Goal: Task Accomplishment & Management: Manage account settings

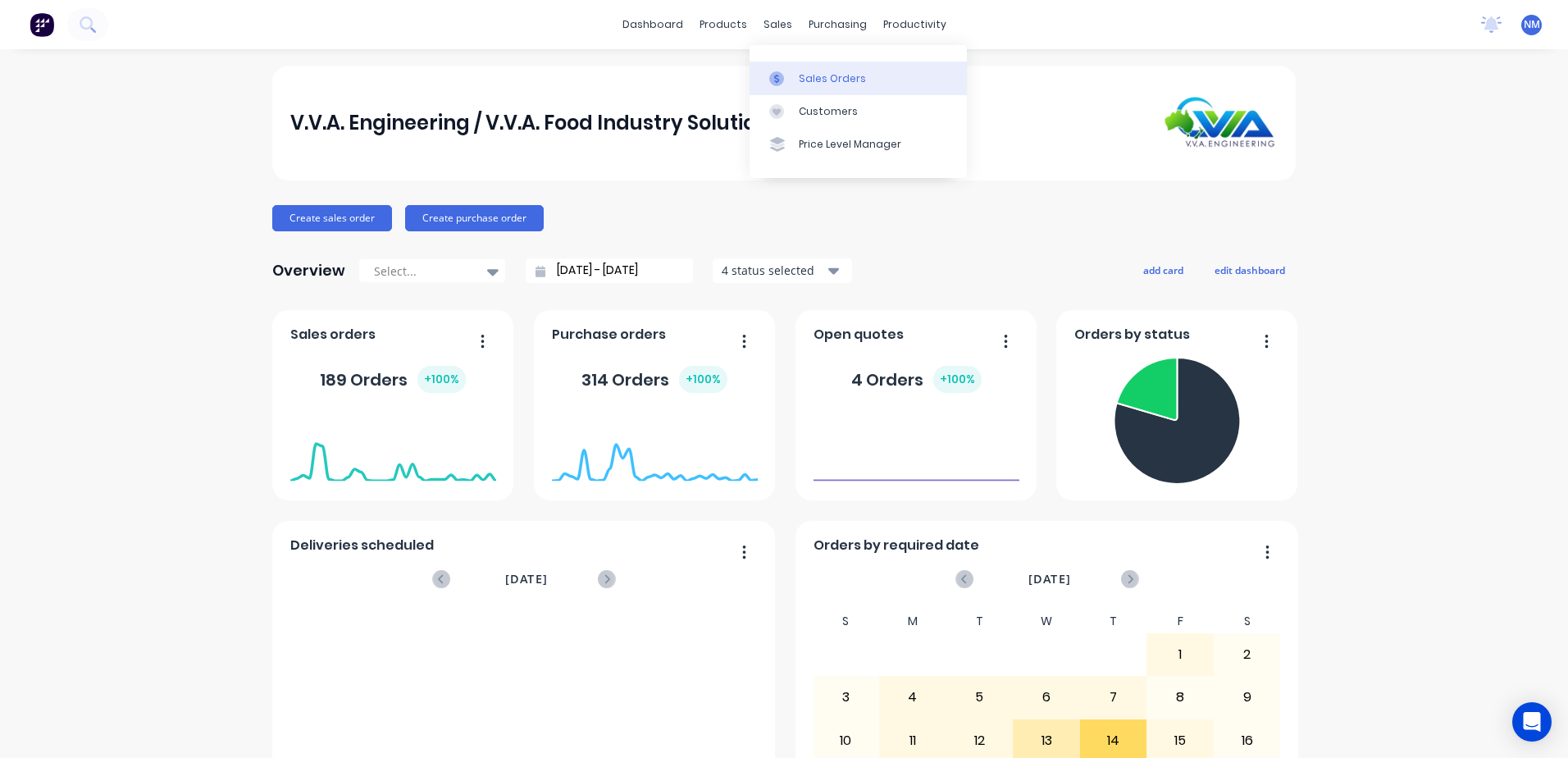
click at [814, 80] on div "Sales Orders" at bounding box center [832, 78] width 67 height 15
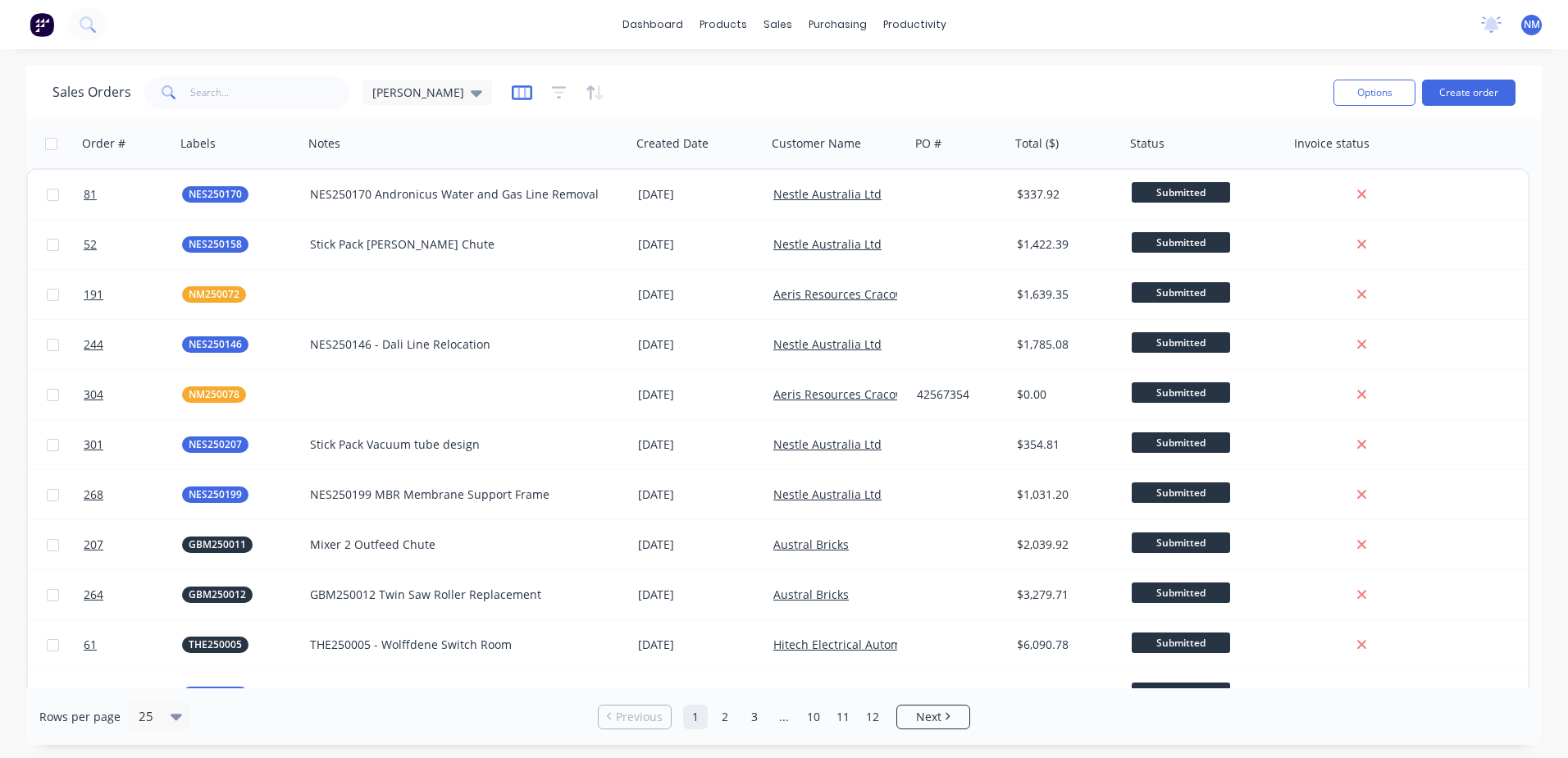
click at [512, 94] on icon "button" at bounding box center [522, 92] width 21 height 16
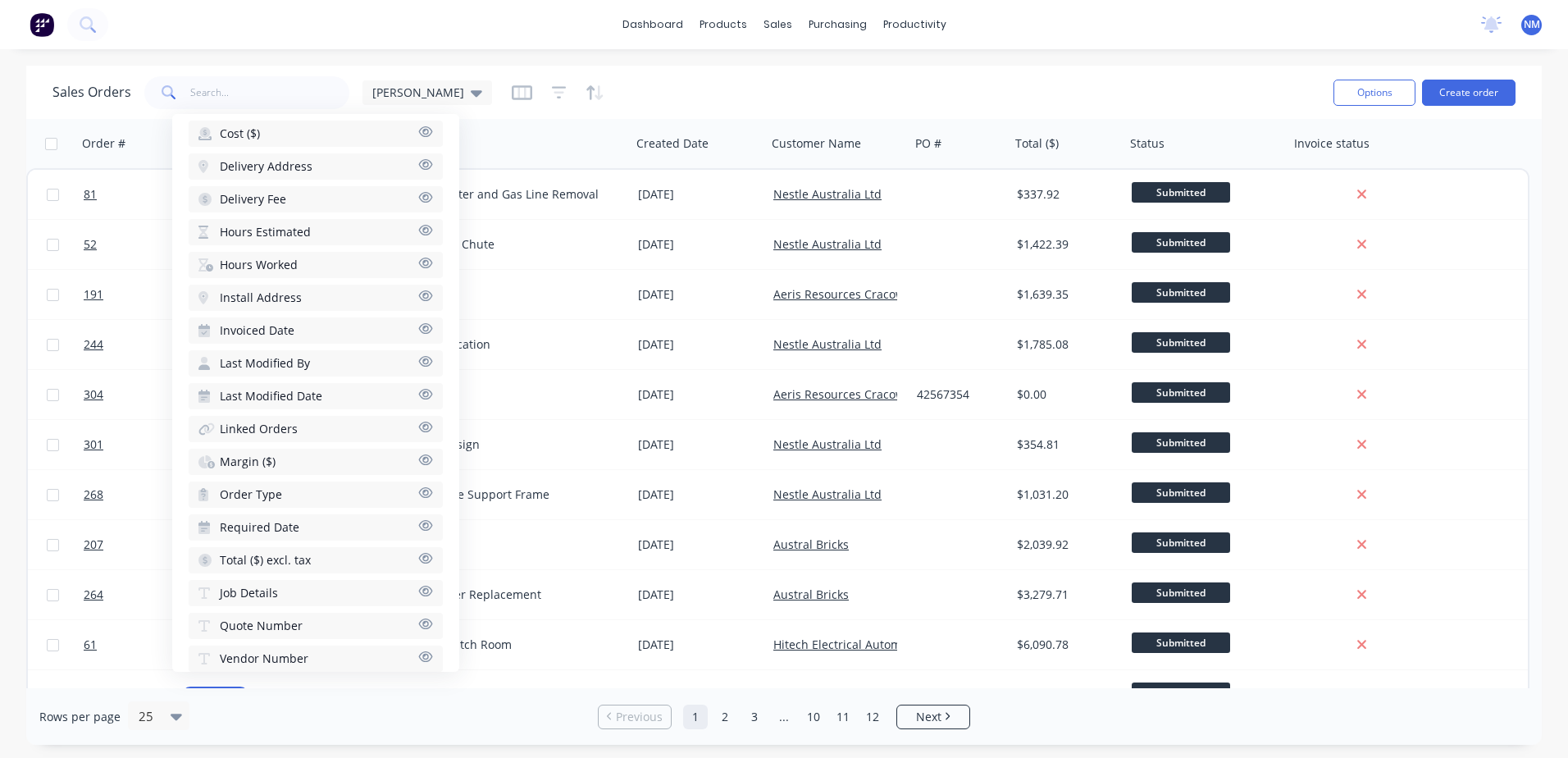
scroll to position [638, 0]
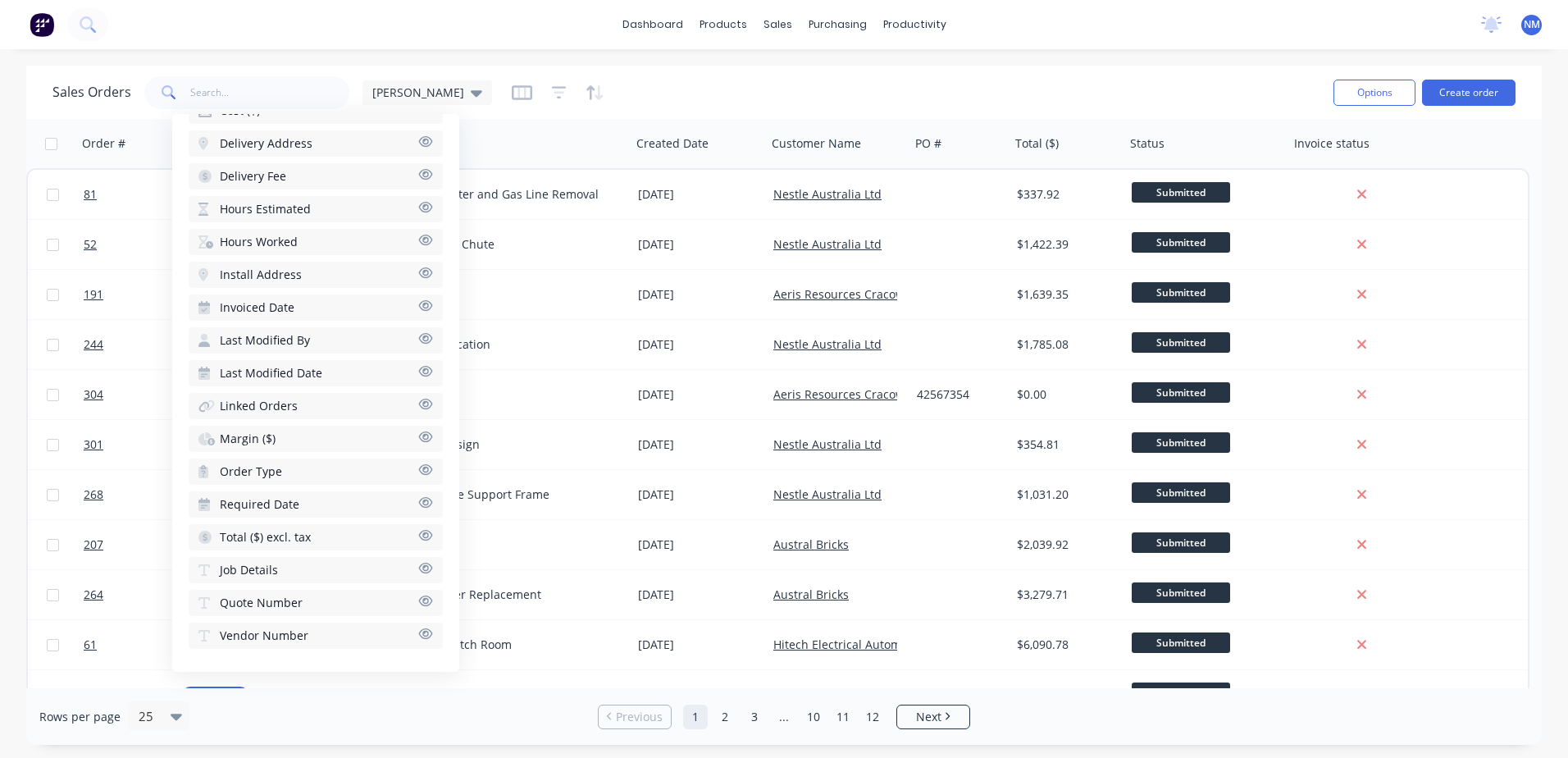
click at [419, 570] on icon "button" at bounding box center [426, 568] width 14 height 10
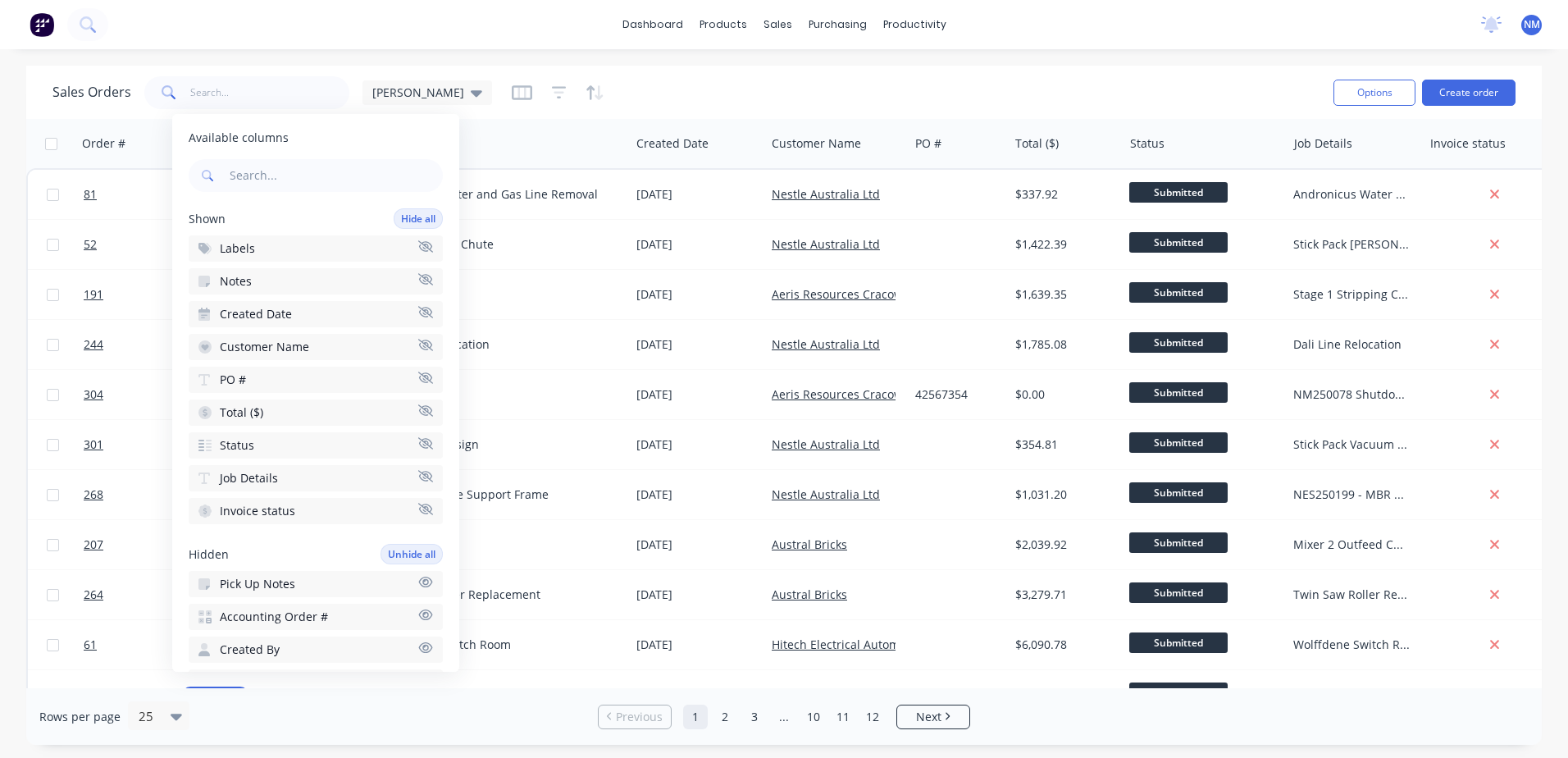
scroll to position [0, 0]
click at [418, 478] on icon "button" at bounding box center [425, 476] width 15 height 11
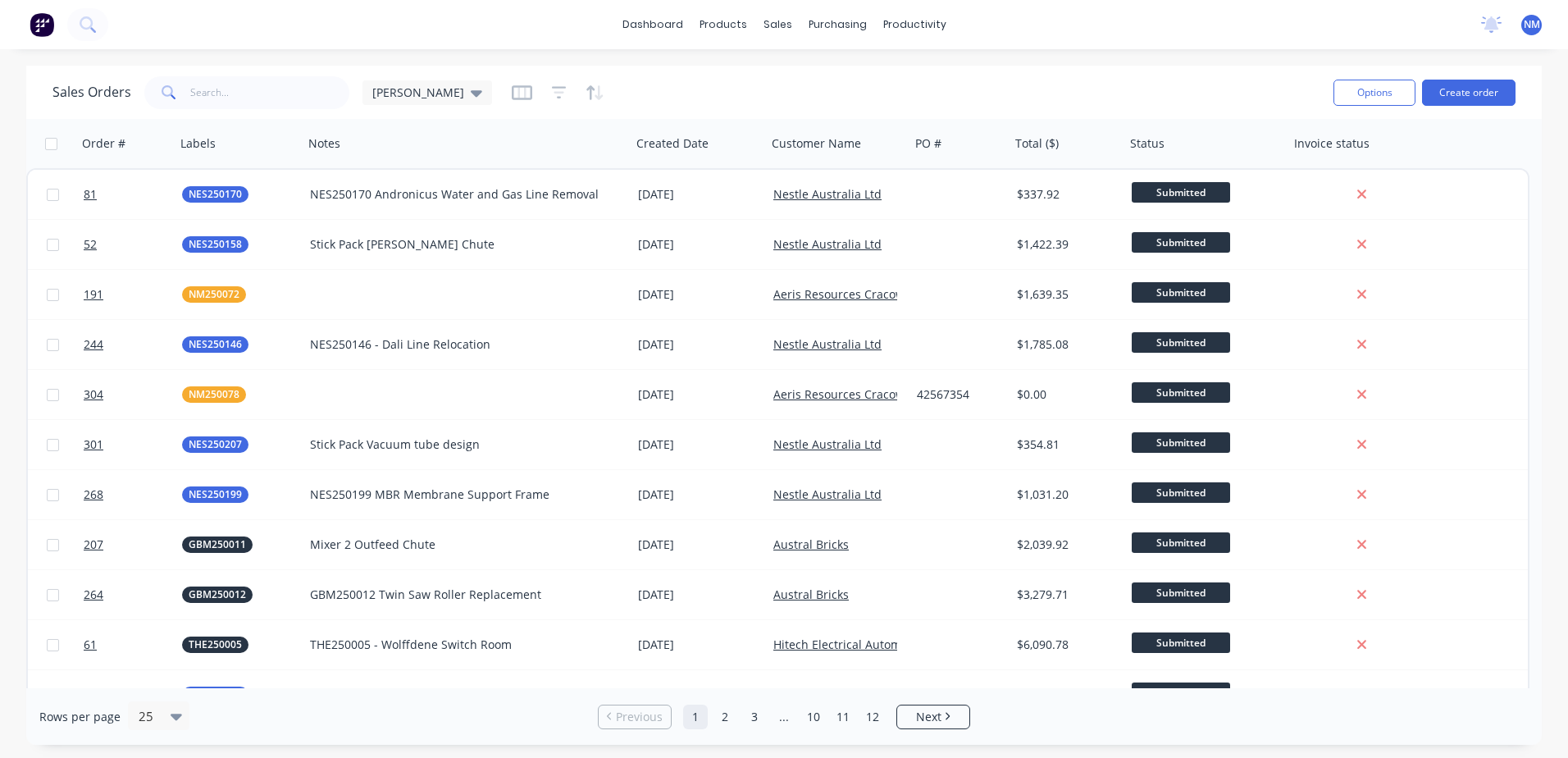
click at [702, 93] on div "Sales Orders [PERSON_NAME]" at bounding box center [686, 92] width 1268 height 40
click at [512, 94] on icon "button" at bounding box center [522, 92] width 21 height 16
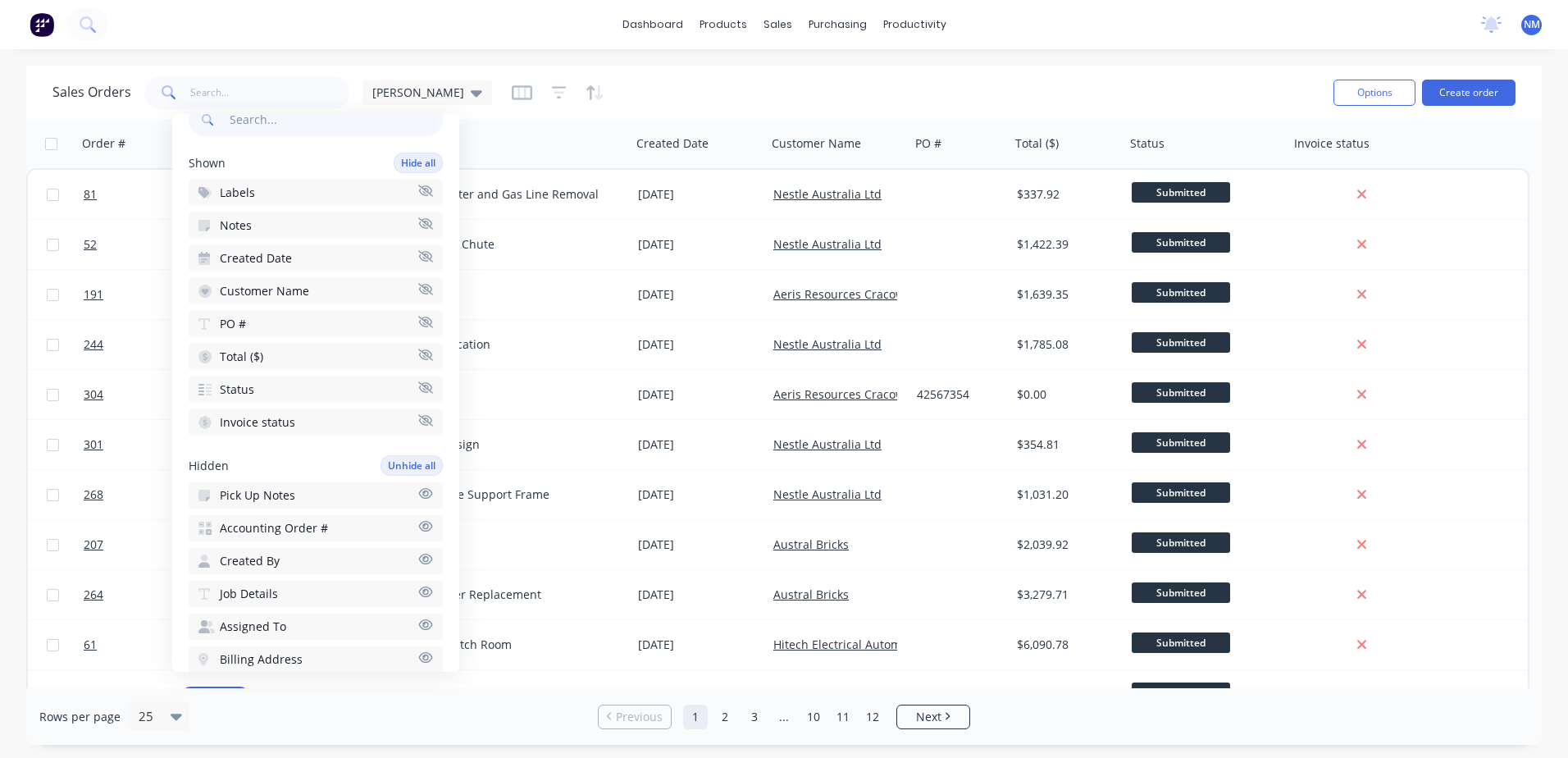
scroll to position [164, 0]
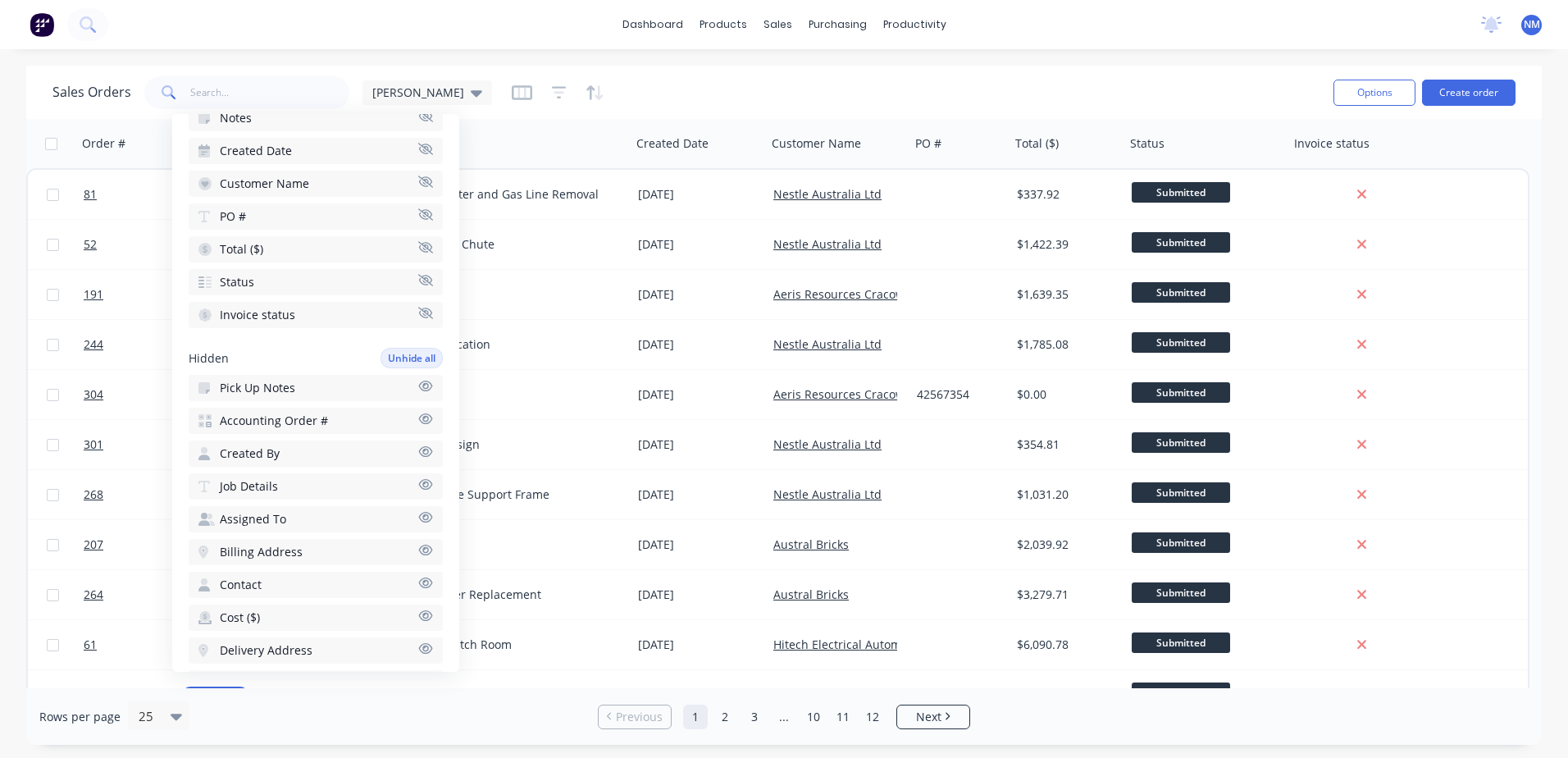
click at [418, 488] on icon "button" at bounding box center [425, 484] width 15 height 12
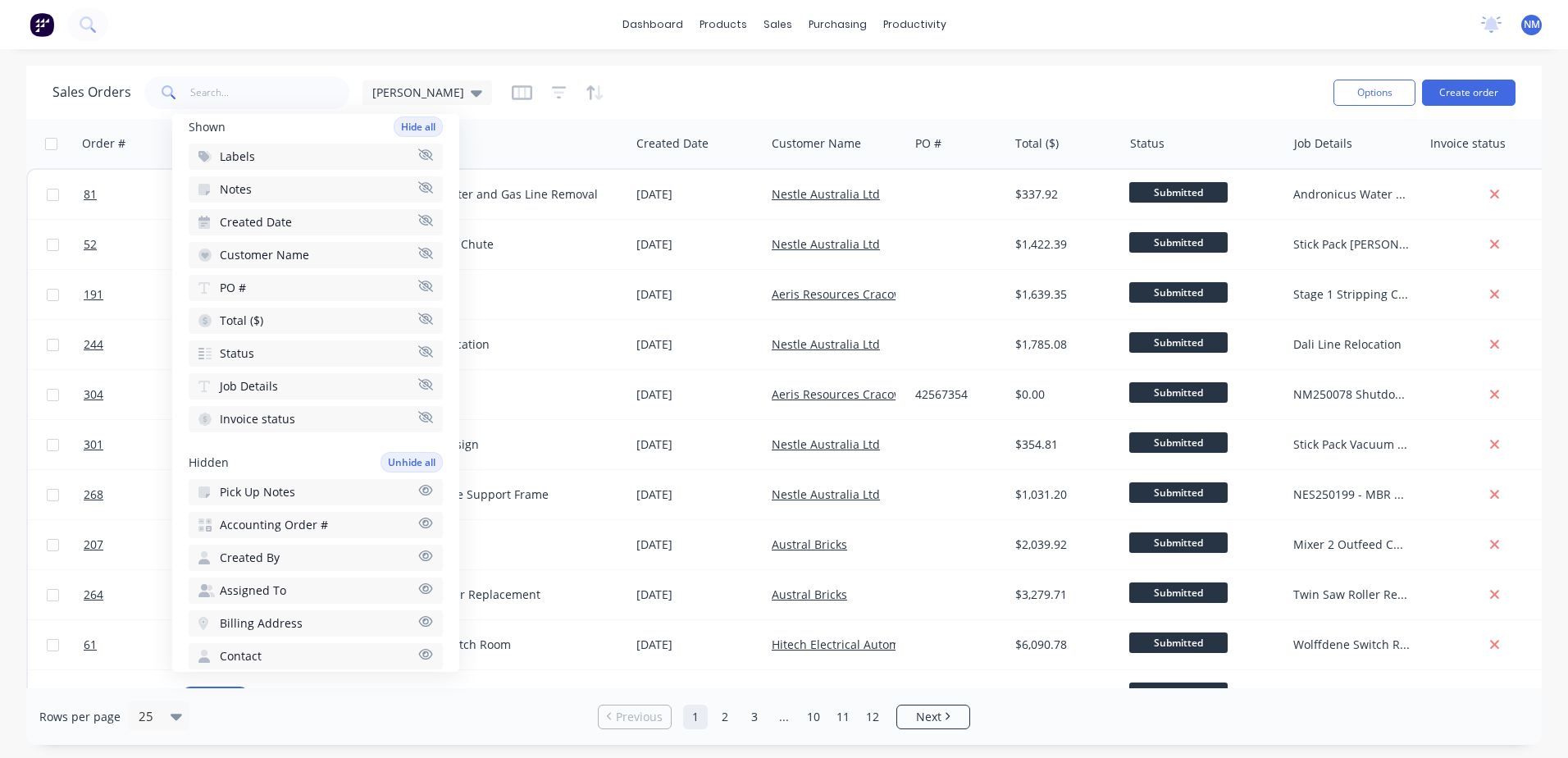
scroll to position [0, 0]
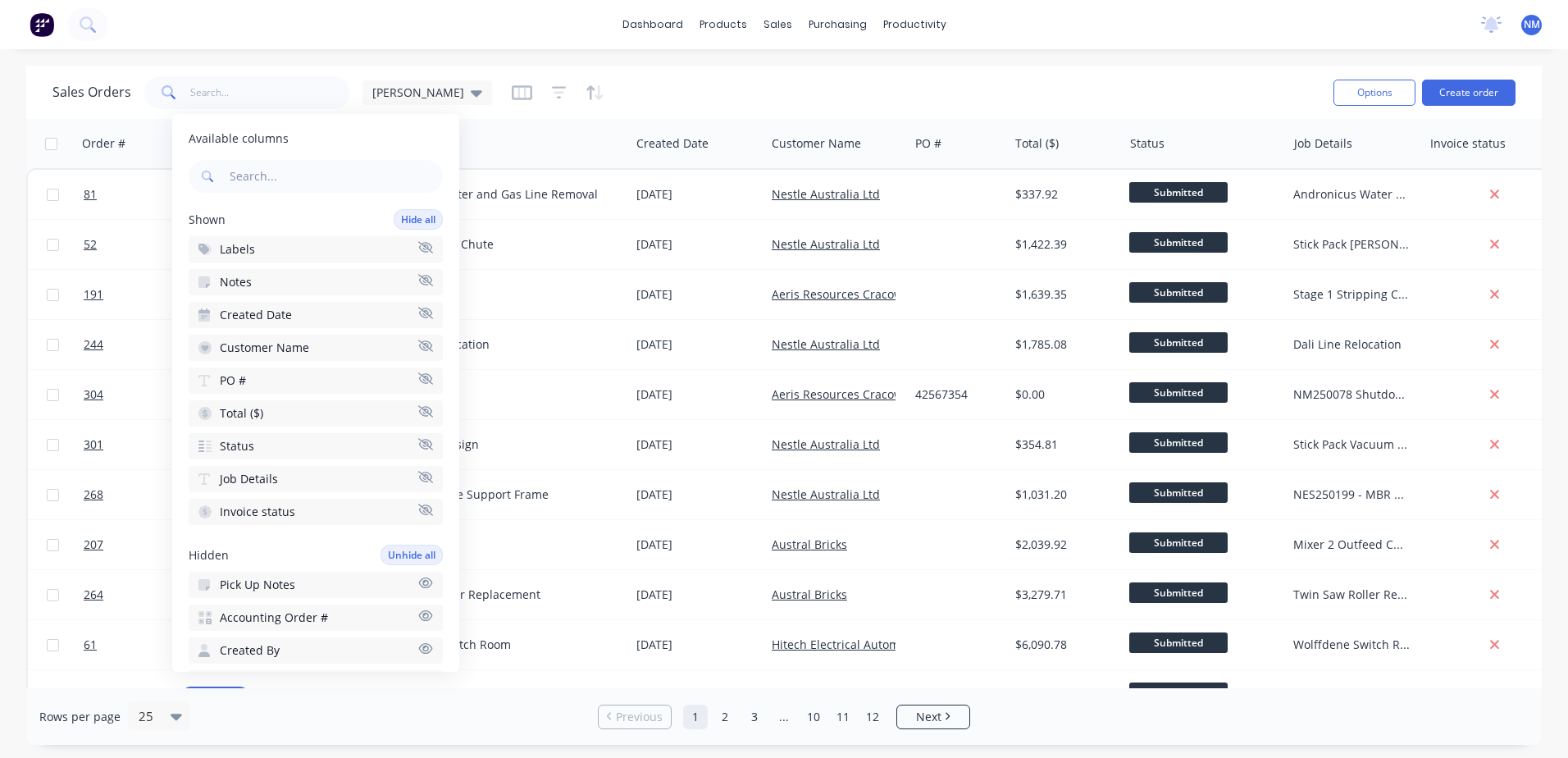
click at [418, 279] on icon "button" at bounding box center [425, 279] width 15 height 11
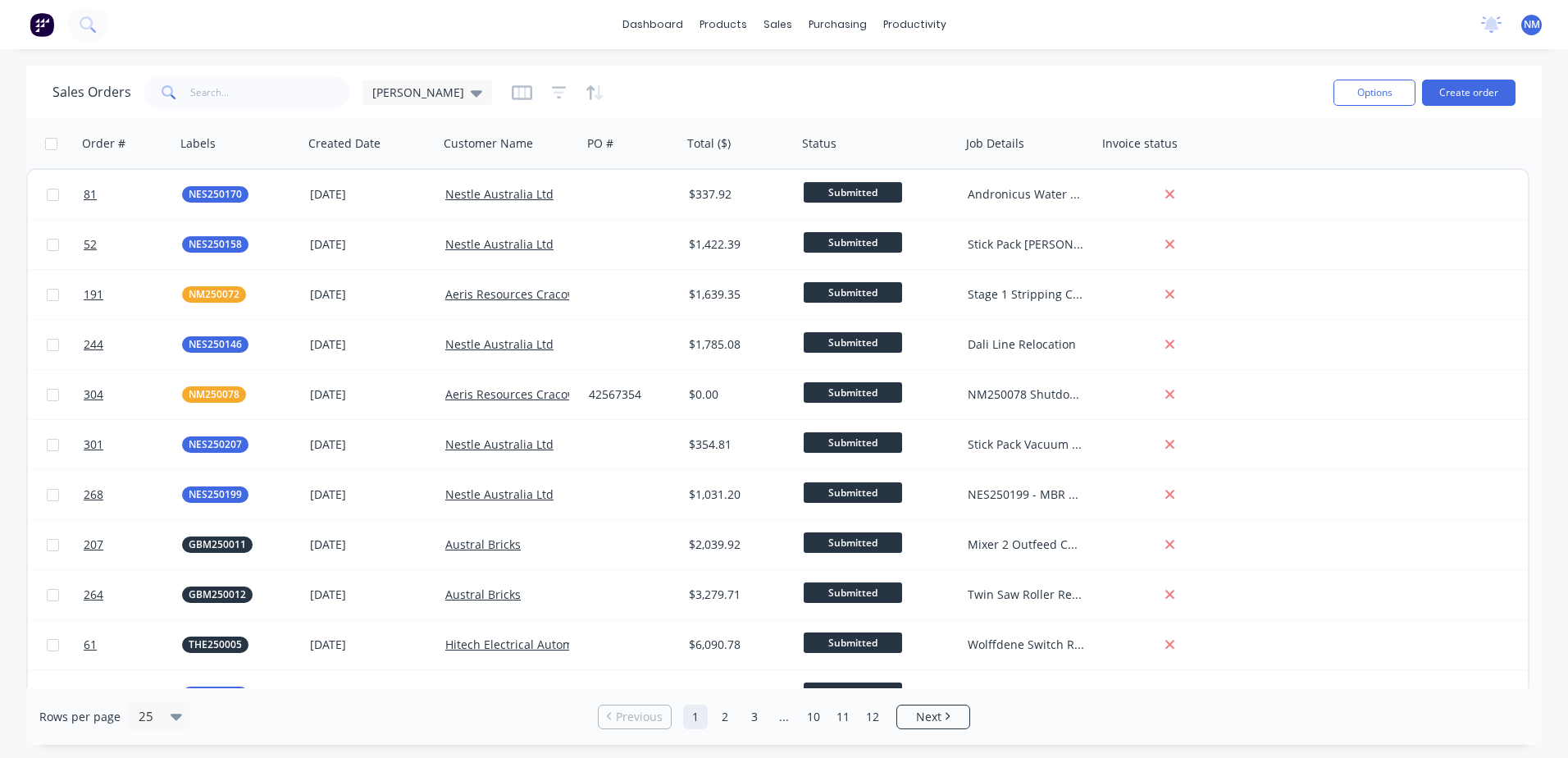
click at [651, 82] on div "Sales Orders [PERSON_NAME]" at bounding box center [686, 92] width 1268 height 40
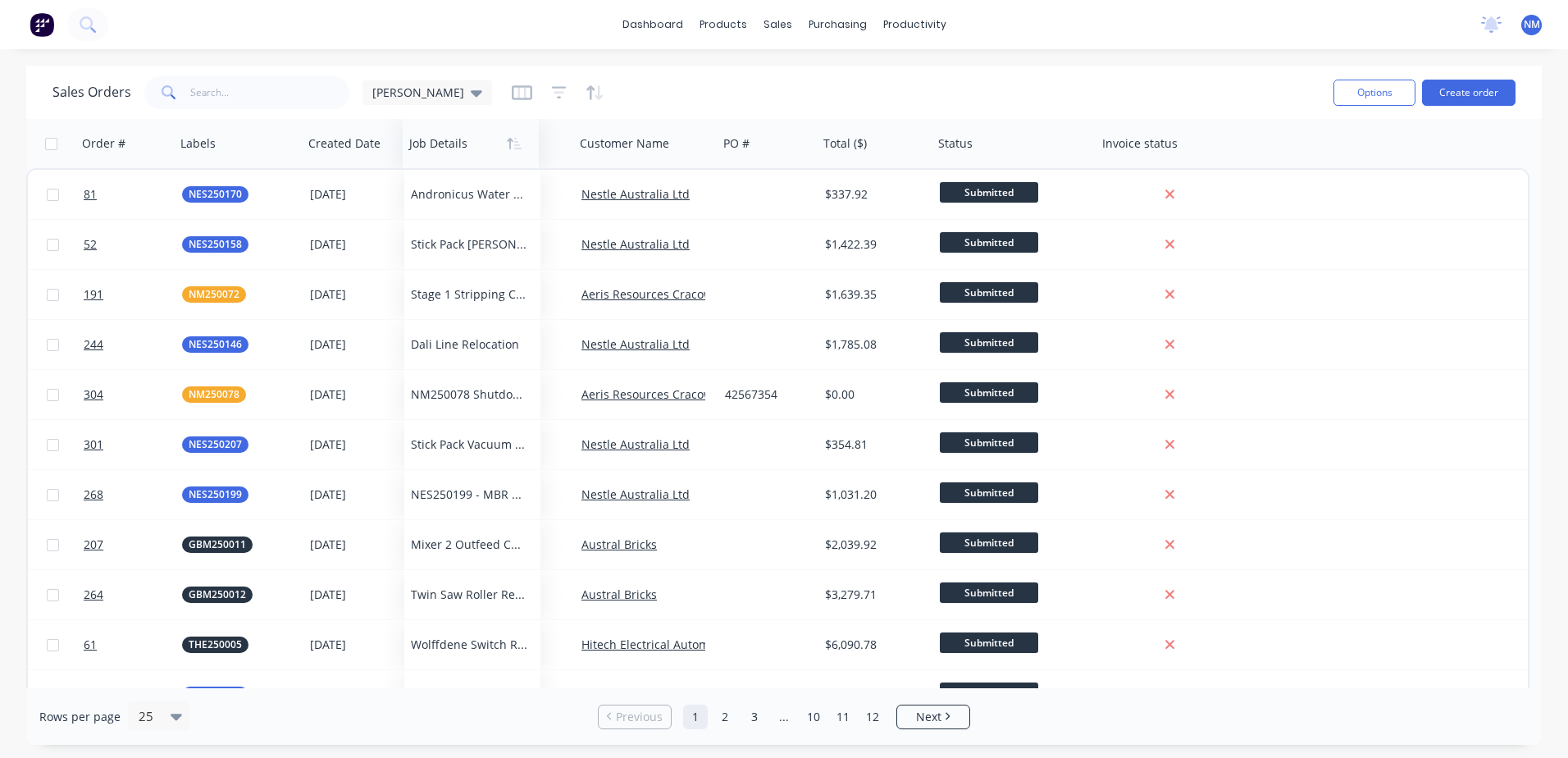
drag, startPoint x: 989, startPoint y: 145, endPoint x: 434, endPoint y: 146, distance: 555.0
click at [434, 146] on div at bounding box center [468, 144] width 117 height 33
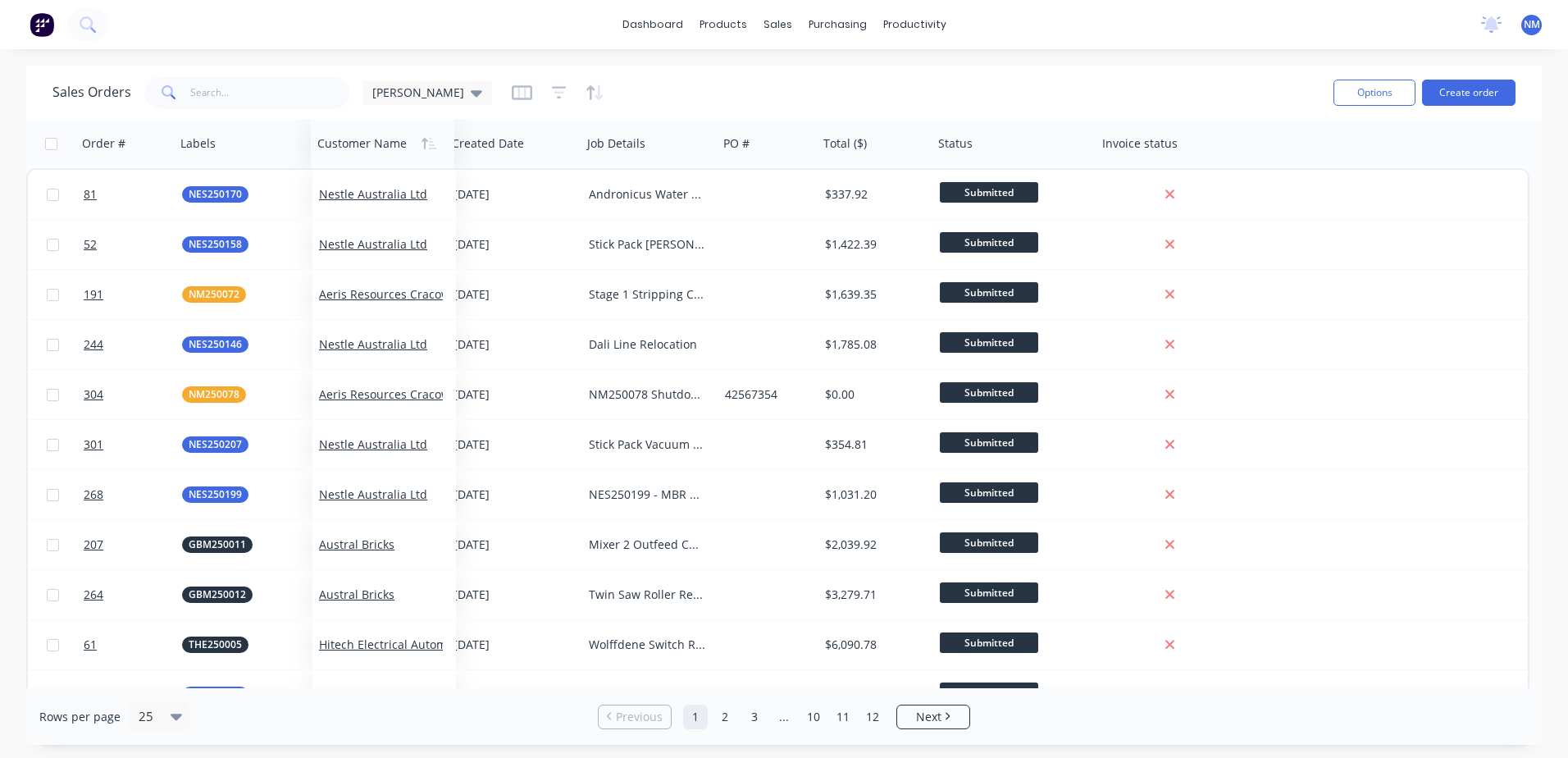
drag, startPoint x: 636, startPoint y: 144, endPoint x: 374, endPoint y: 152, distance: 262.1
click at [374, 152] on div at bounding box center [379, 144] width 124 height 33
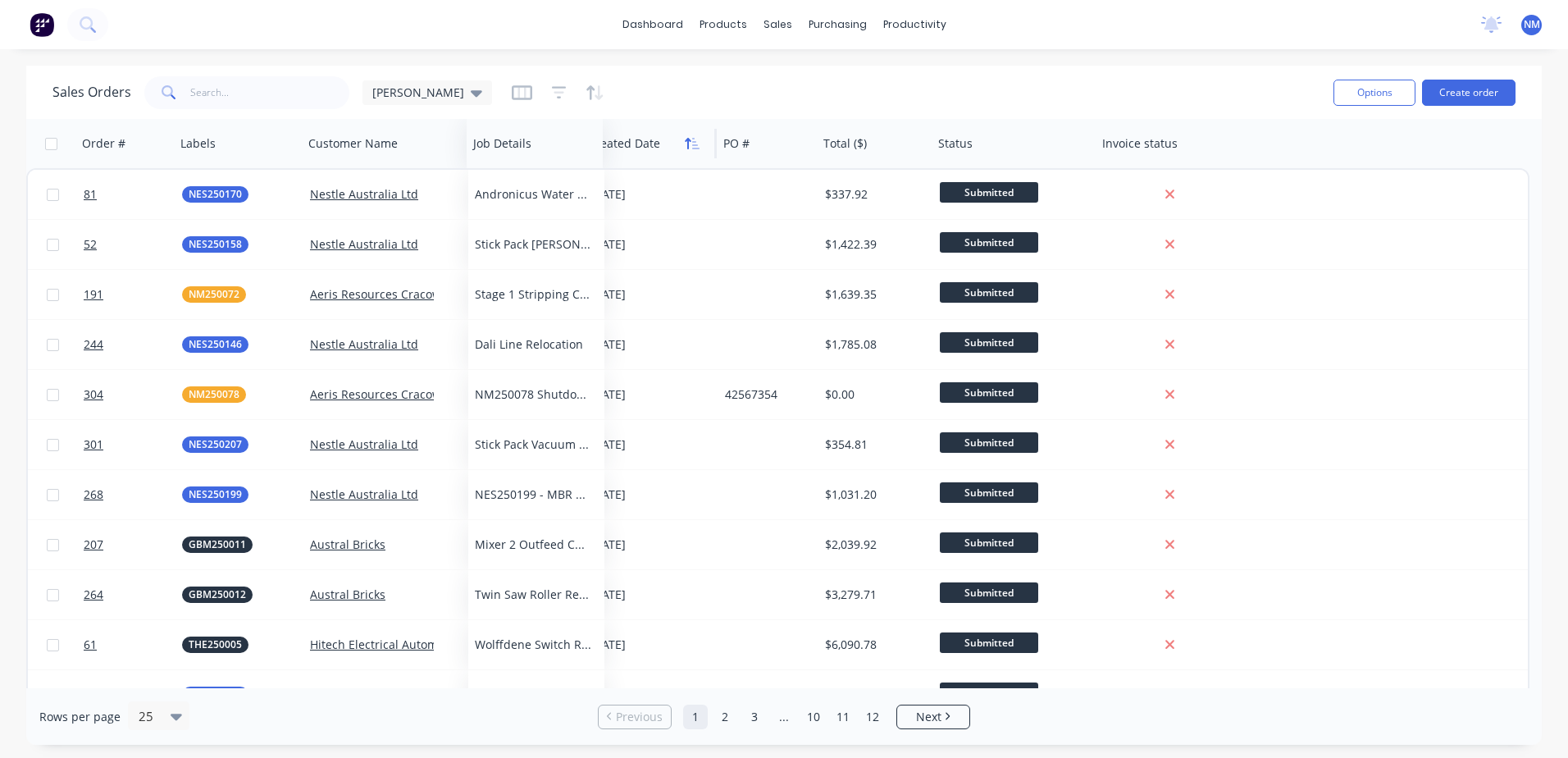
drag, startPoint x: 606, startPoint y: 139, endPoint x: 682, endPoint y: 142, distance: 76.1
click at [0, 0] on div at bounding box center [0, 0] width 0 height 0
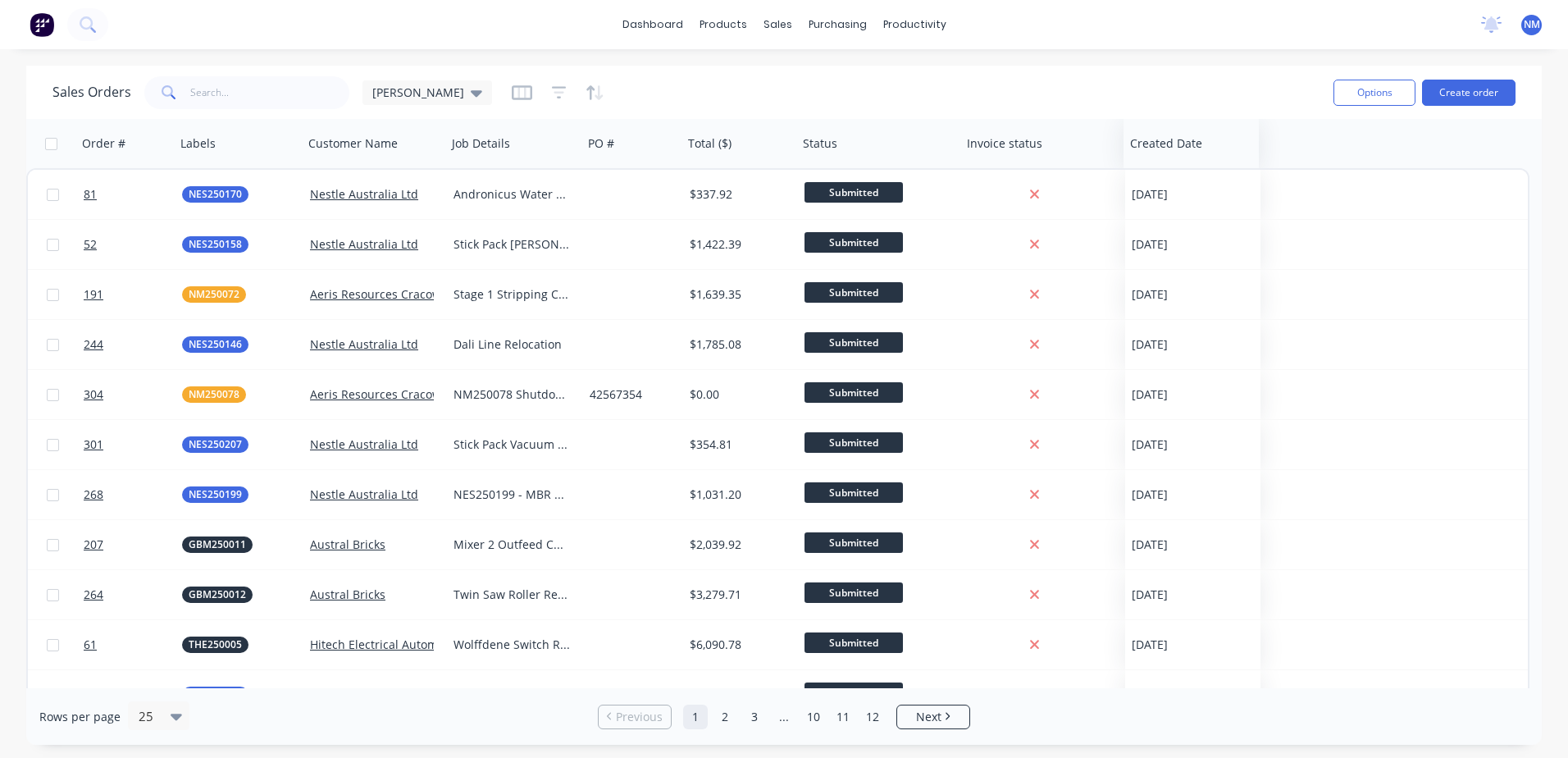
drag, startPoint x: 642, startPoint y: 151, endPoint x: 1184, endPoint y: 118, distance: 543.0
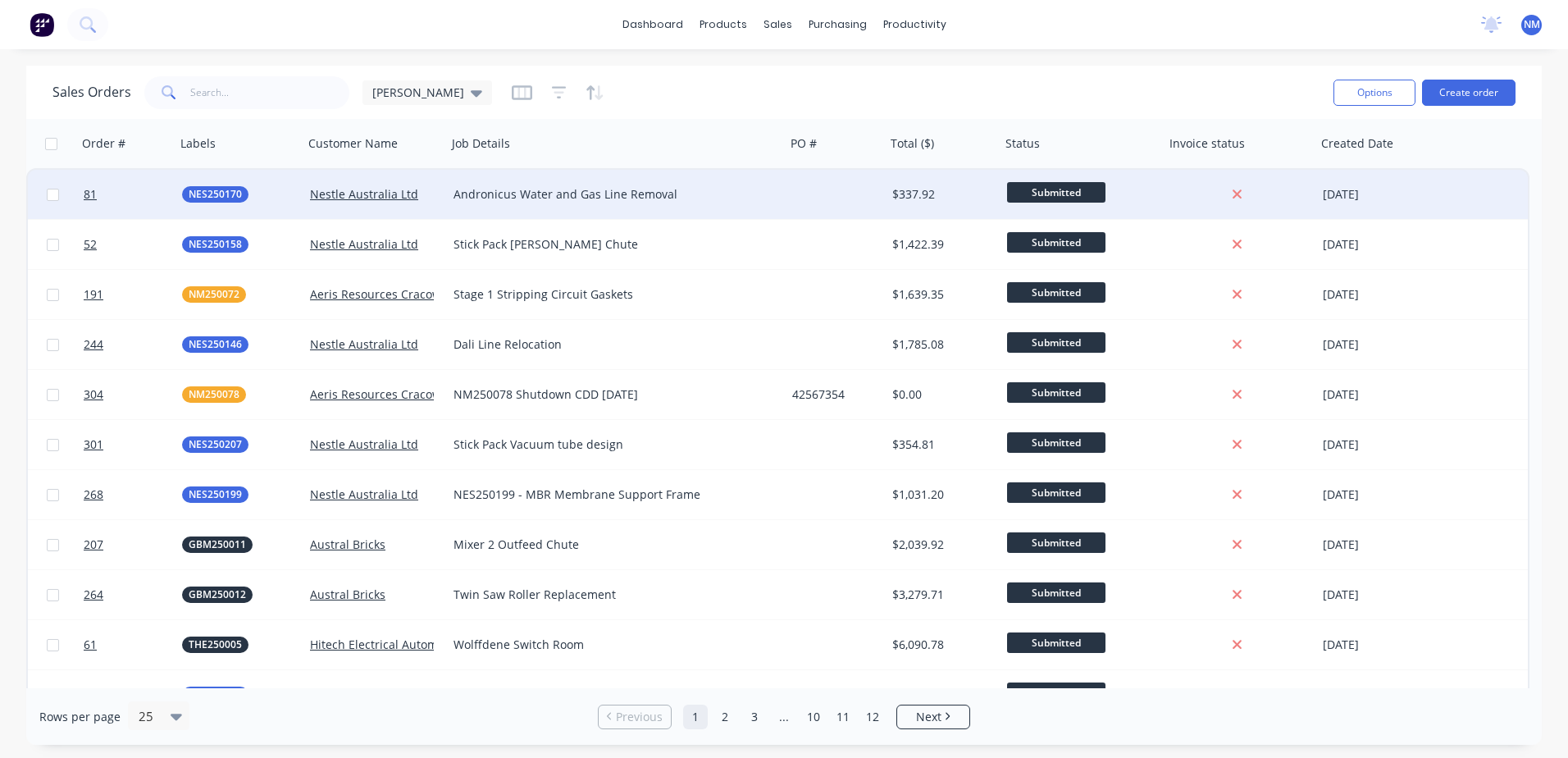
drag, startPoint x: 579, startPoint y: 141, endPoint x: 781, endPoint y: 171, distance: 204.2
click at [781, 171] on div "Order # Labels Customer Name Job Details PO # Total ($) Status Invoice status C…" at bounding box center [778, 768] width 1503 height 1299
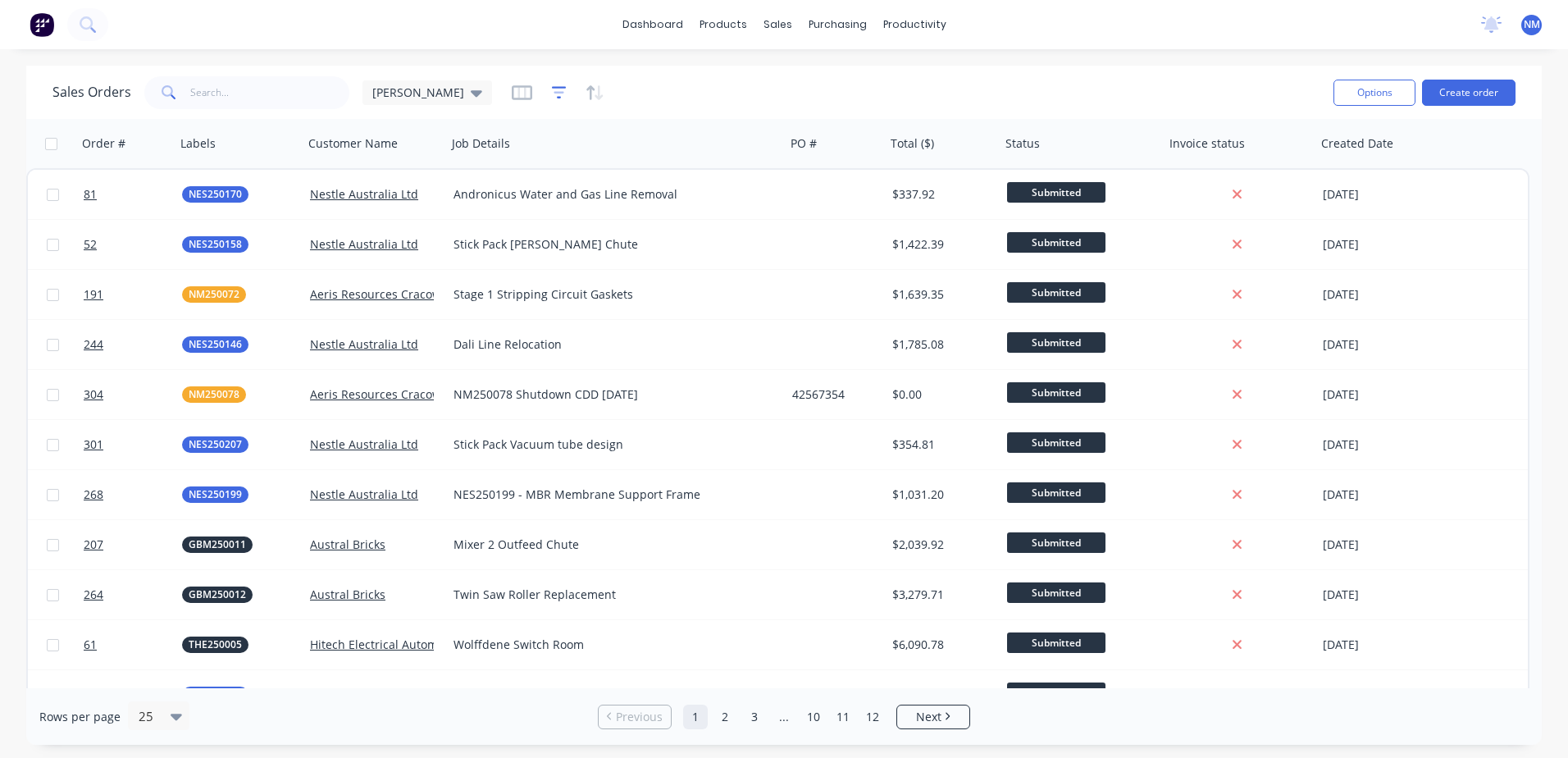
click at [551, 96] on icon "button" at bounding box center [558, 92] width 15 height 16
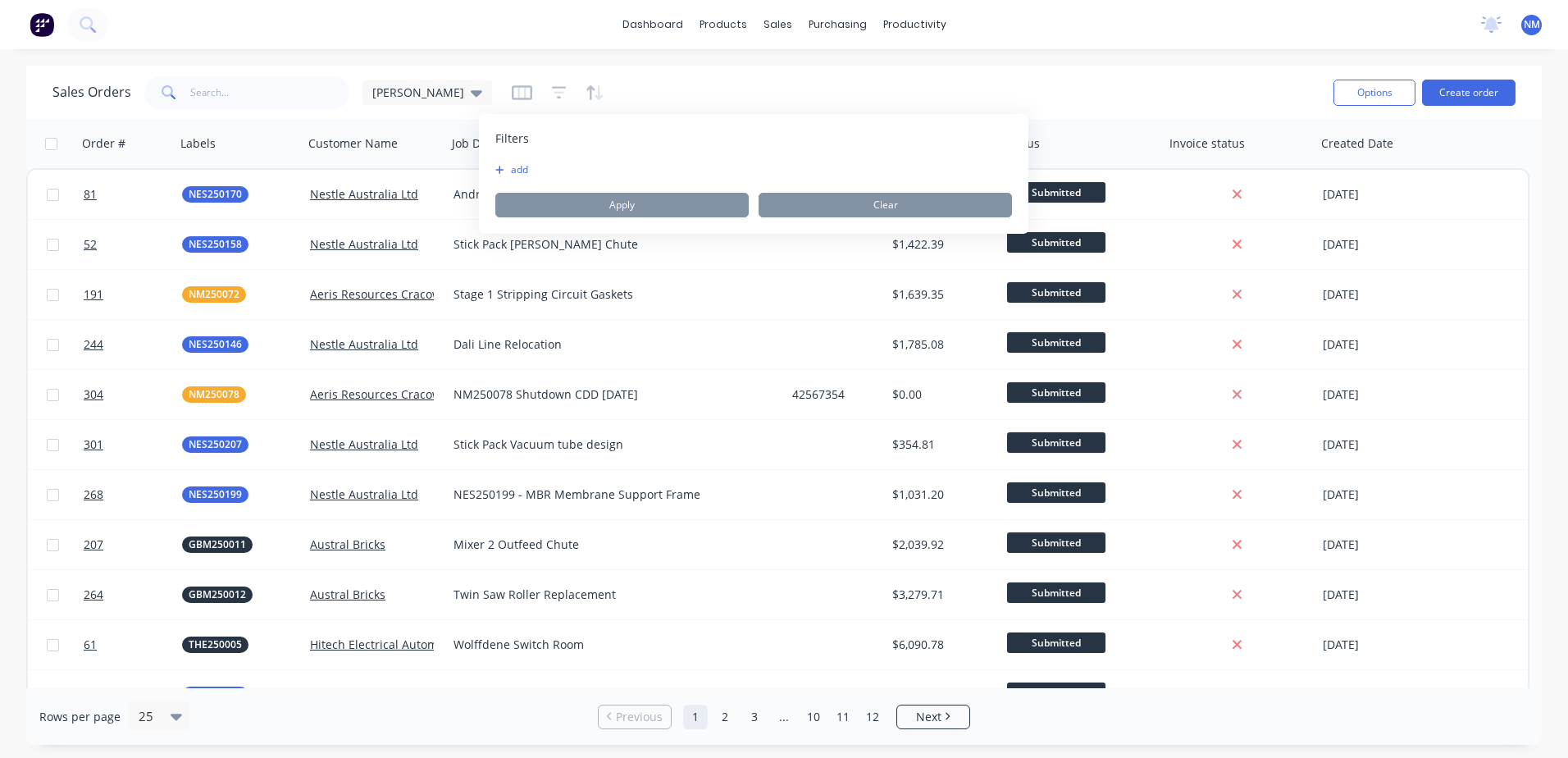
click at [511, 169] on button "add" at bounding box center [516, 169] width 41 height 13
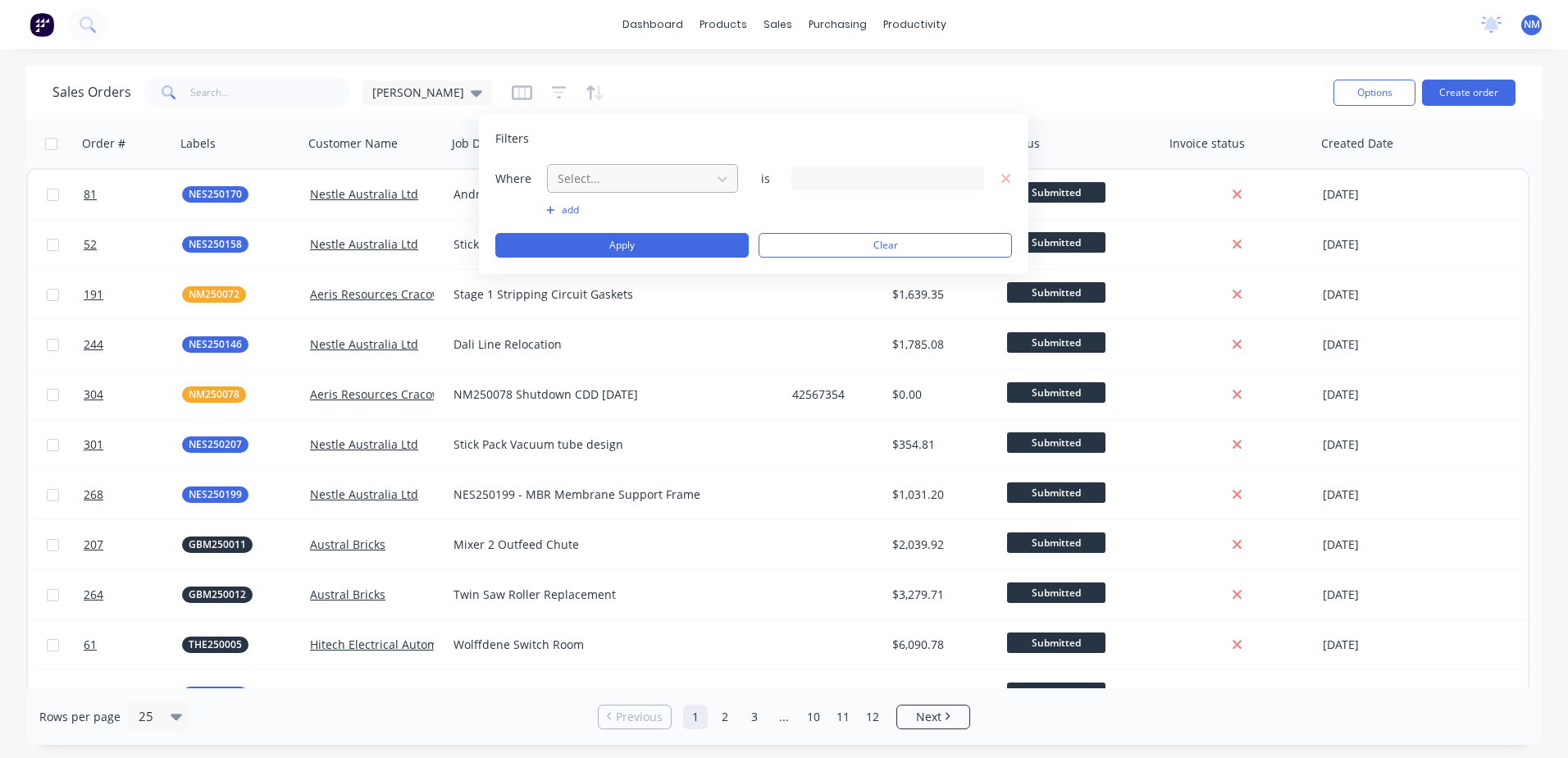
click at [624, 184] on div at bounding box center [629, 178] width 147 height 21
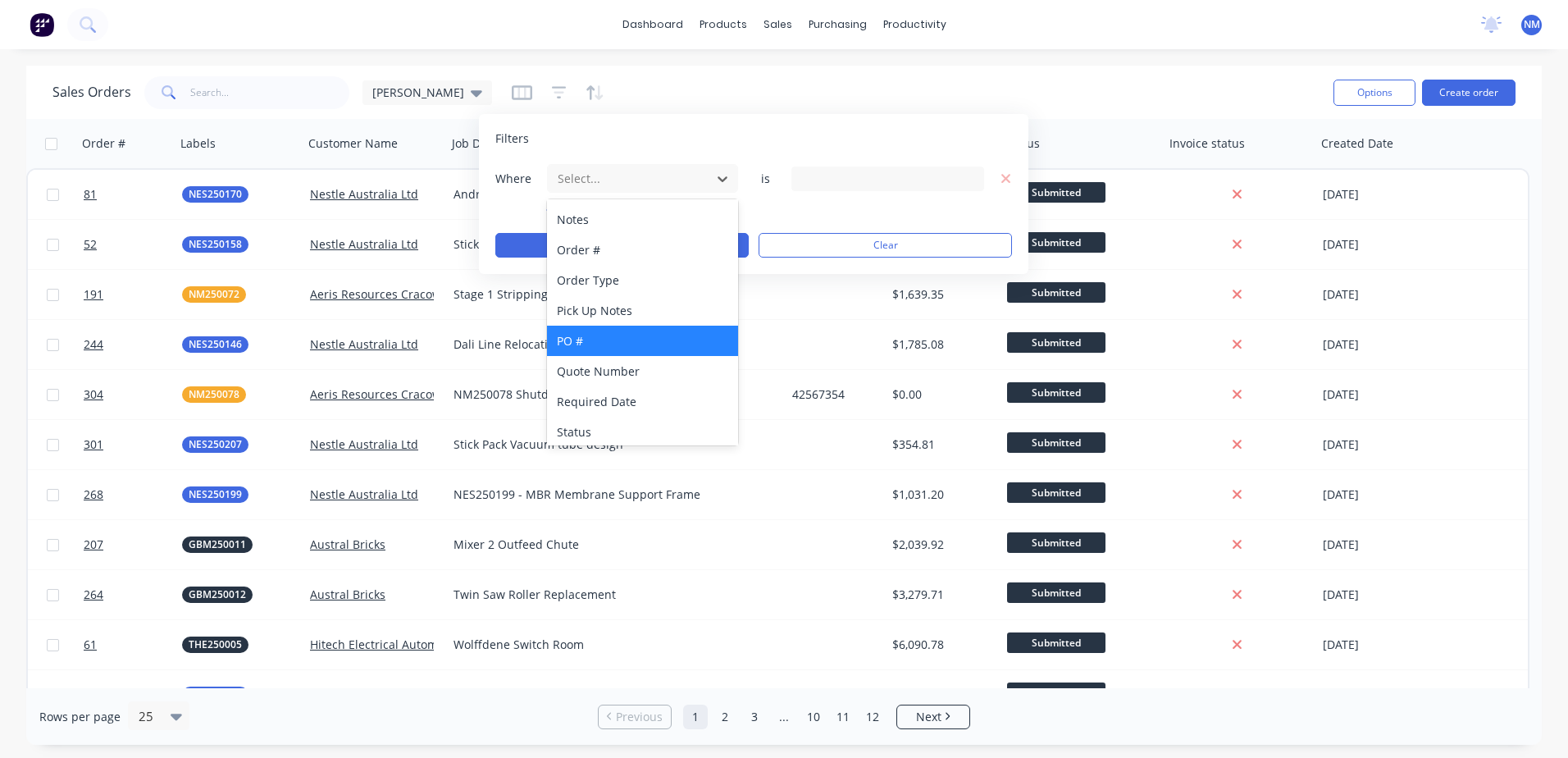
scroll to position [489, 0]
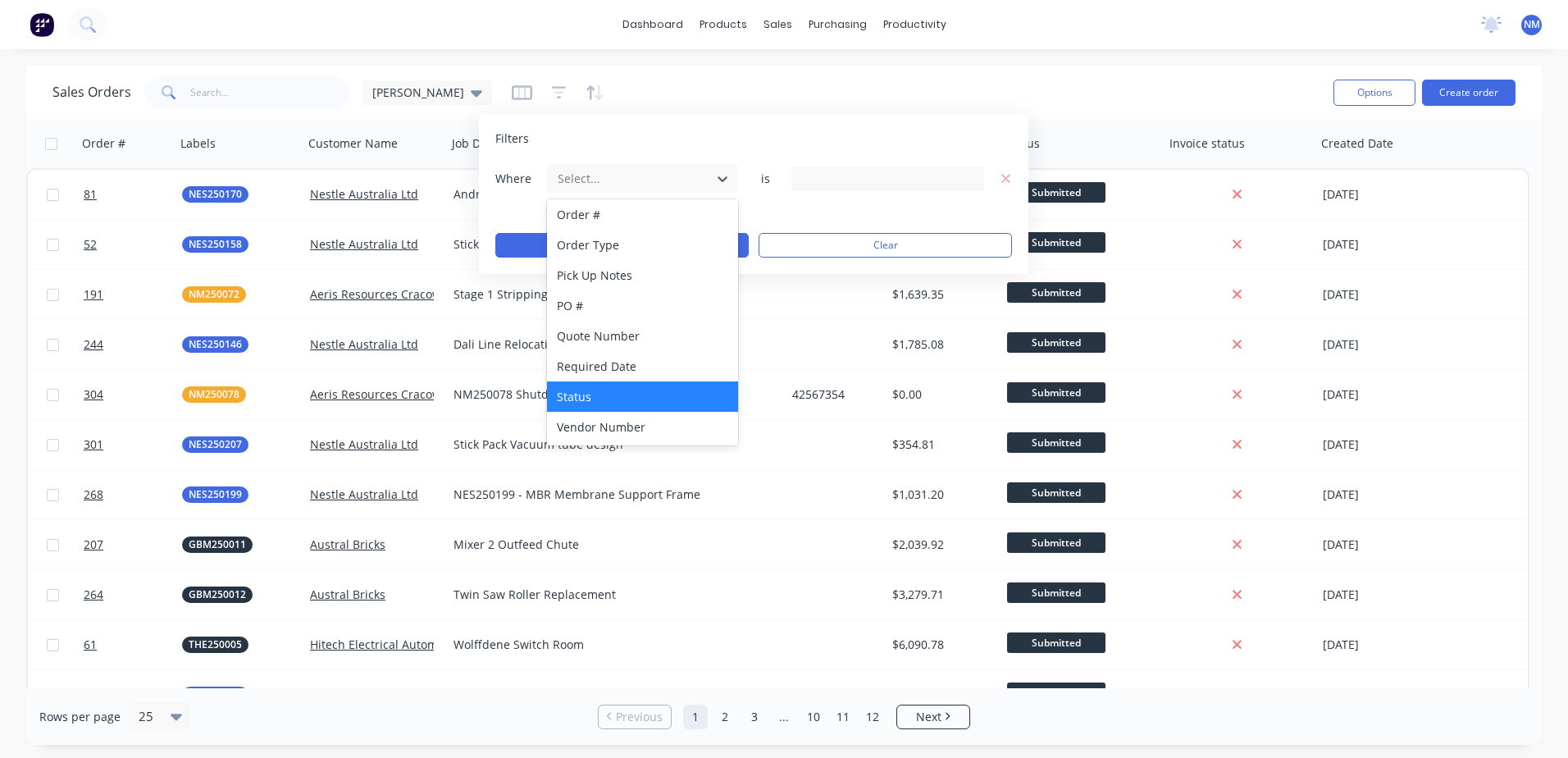
click at [605, 402] on div "Status" at bounding box center [643, 396] width 191 height 30
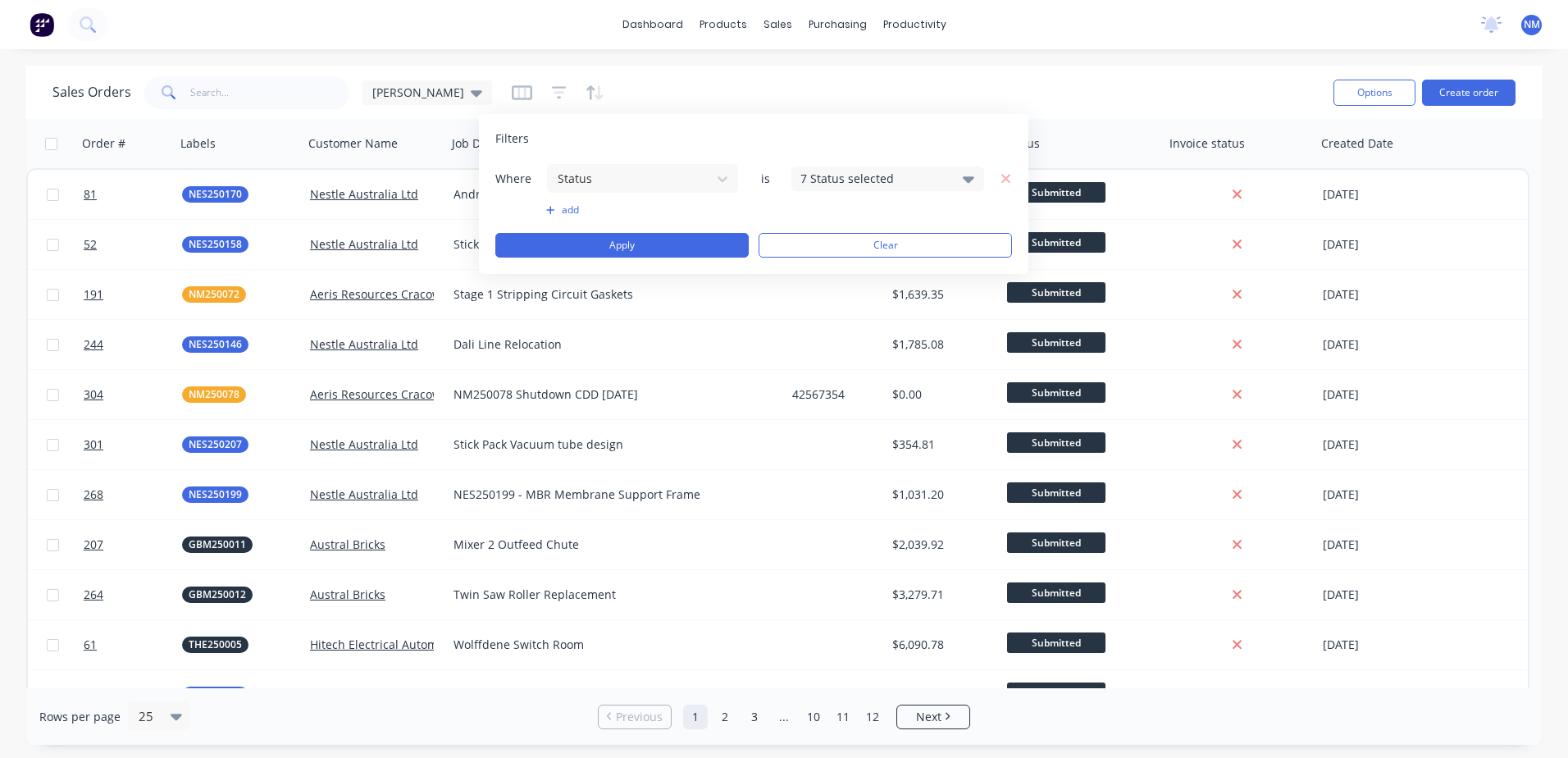
click at [966, 180] on icon at bounding box center [968, 180] width 11 height 7
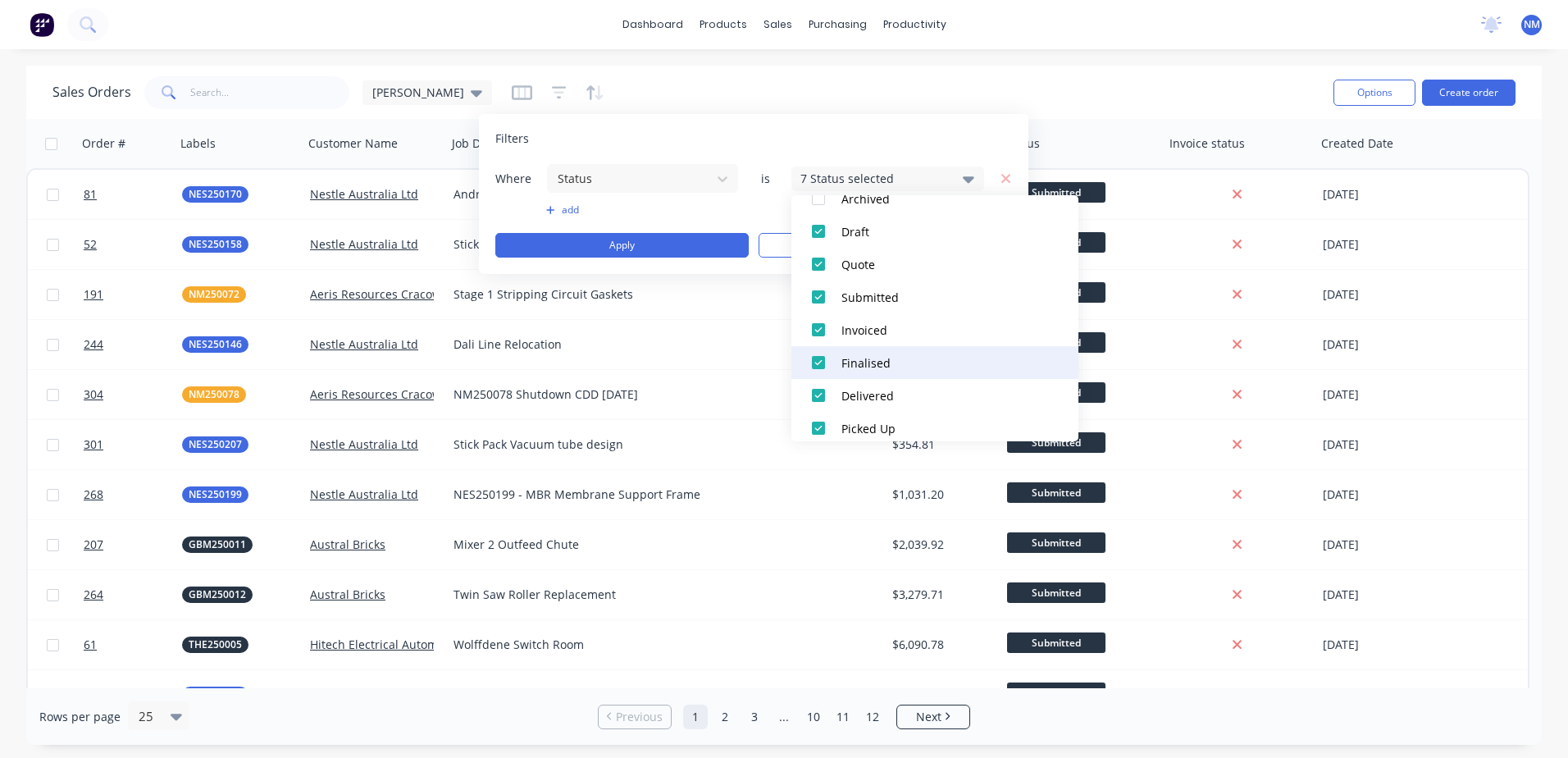
scroll to position [114, 0]
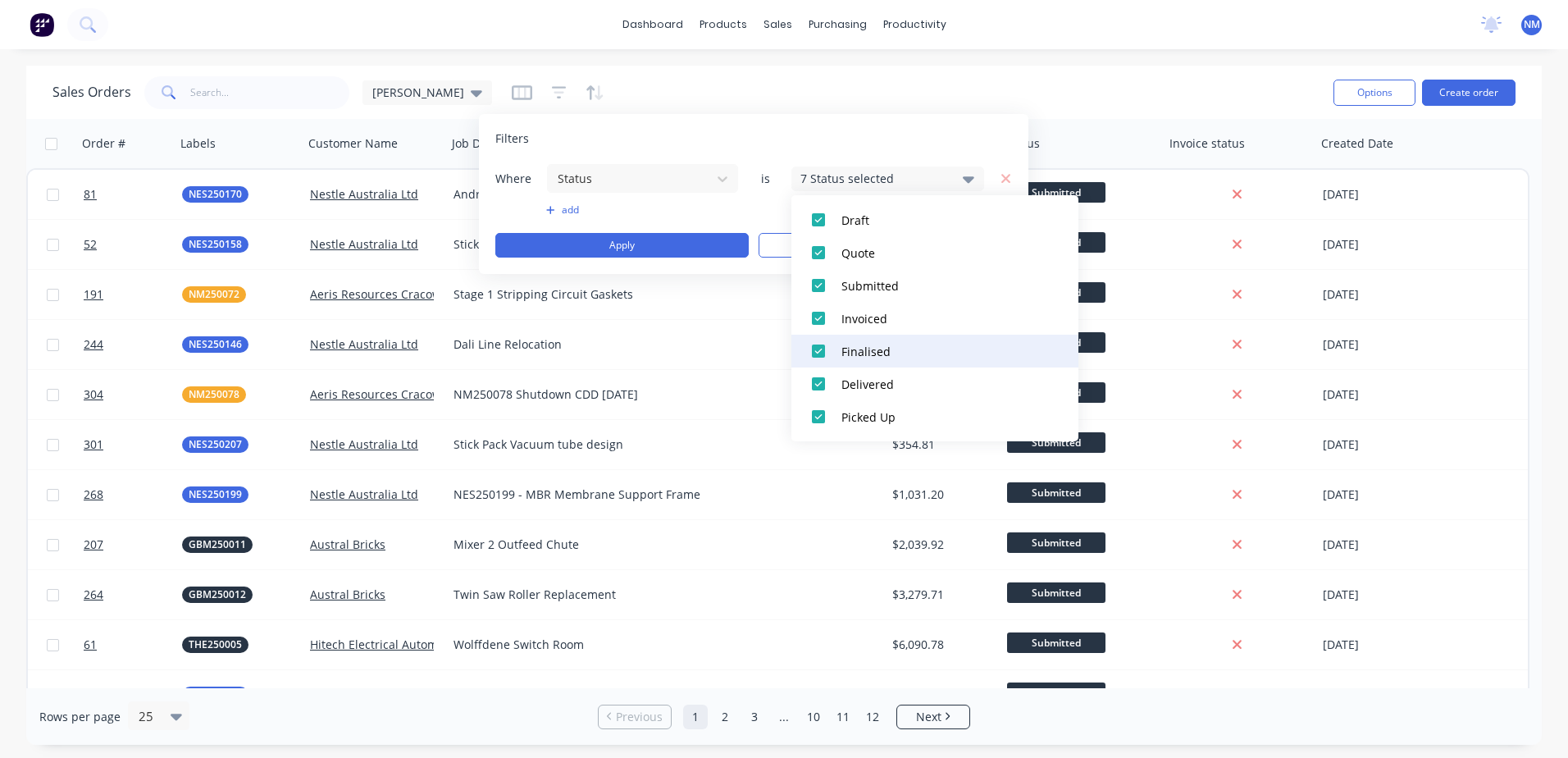
drag, startPoint x: 822, startPoint y: 314, endPoint x: 817, endPoint y: 355, distance: 41.3
click at [822, 323] on div at bounding box center [818, 318] width 33 height 33
click at [815, 355] on div at bounding box center [818, 351] width 33 height 33
click at [818, 381] on div at bounding box center [818, 384] width 33 height 33
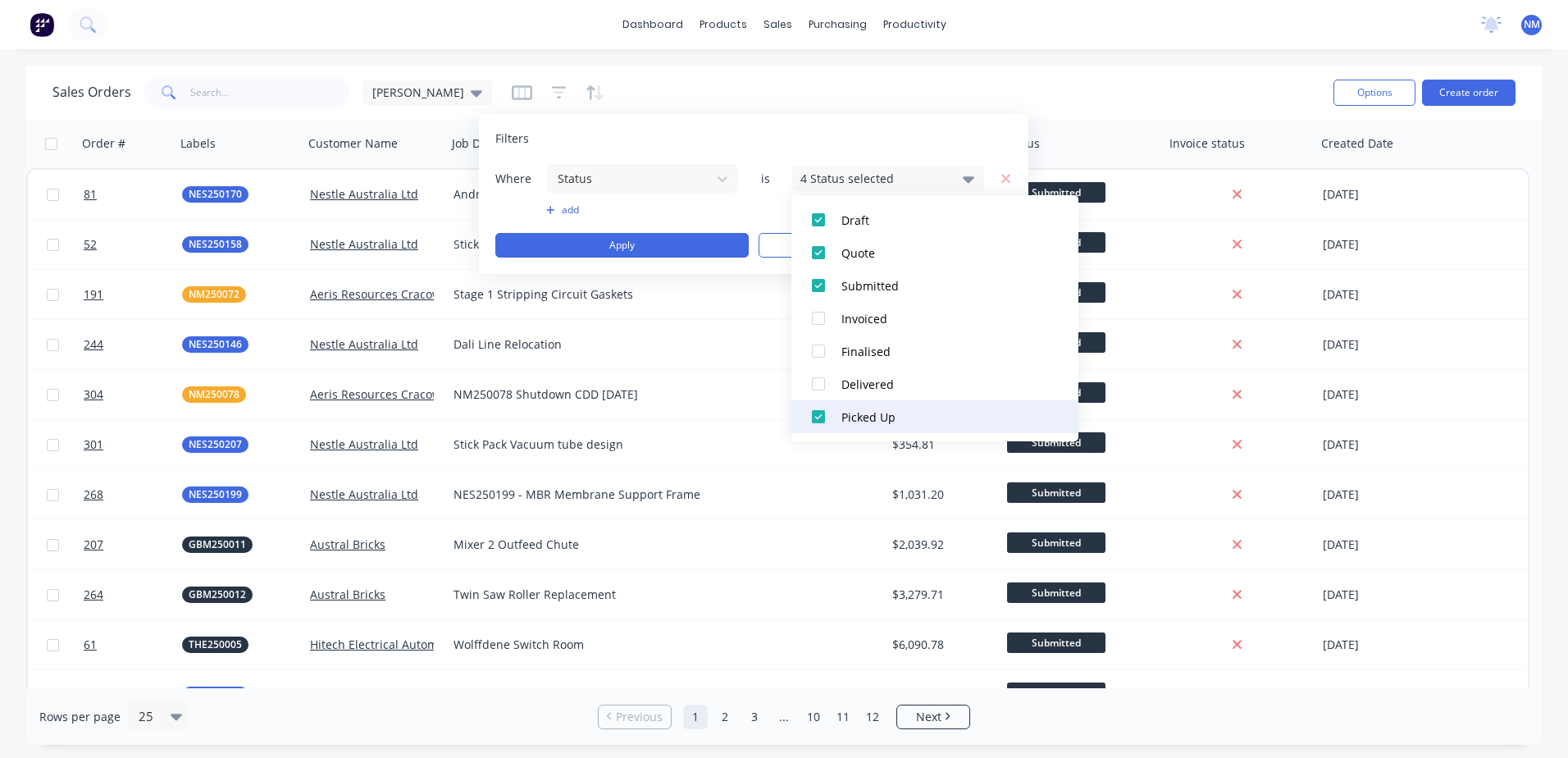
click at [820, 418] on div at bounding box center [818, 416] width 33 height 33
click at [571, 212] on button "add" at bounding box center [643, 209] width 193 height 13
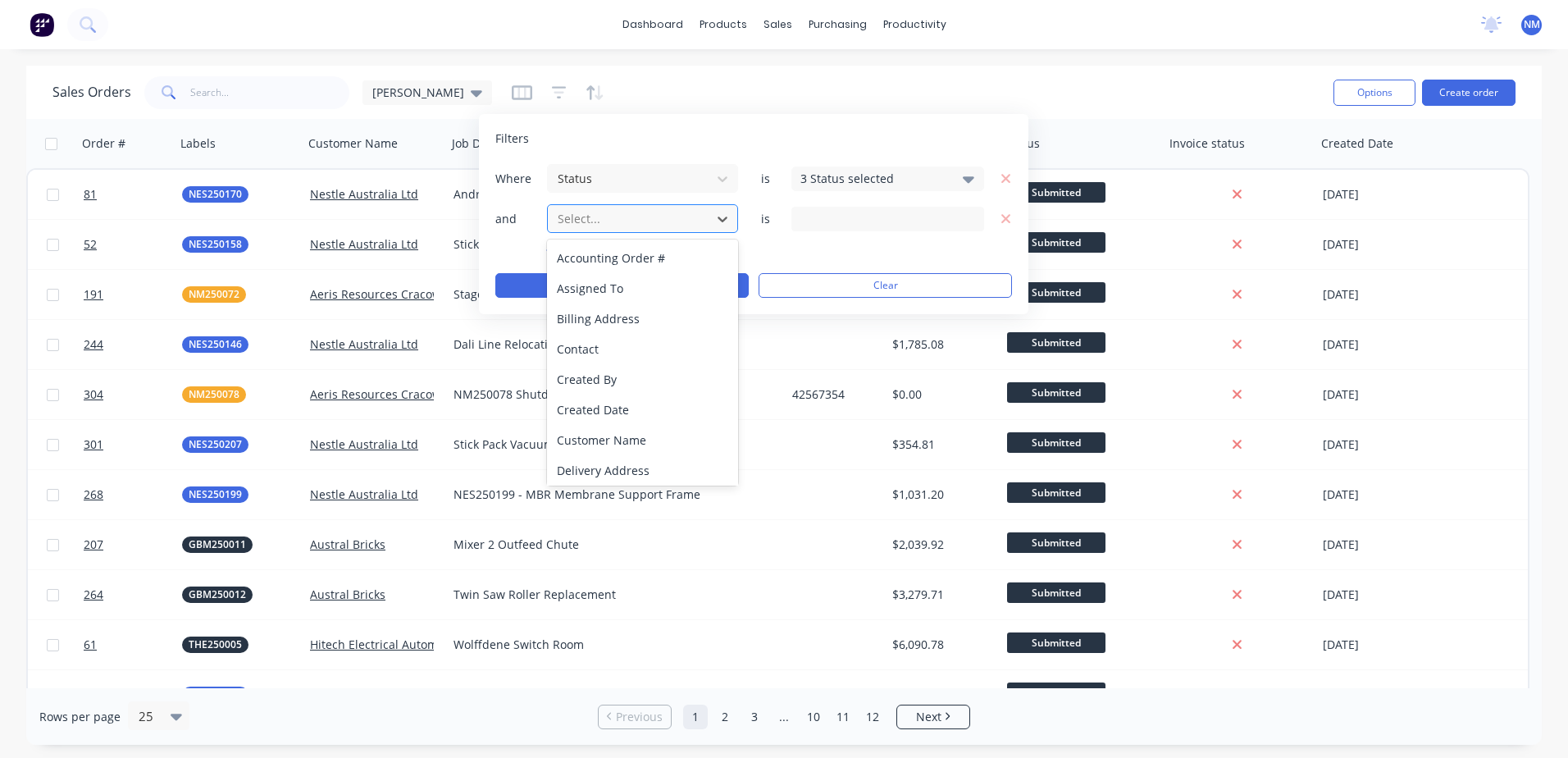
click at [602, 218] on div at bounding box center [629, 219] width 147 height 21
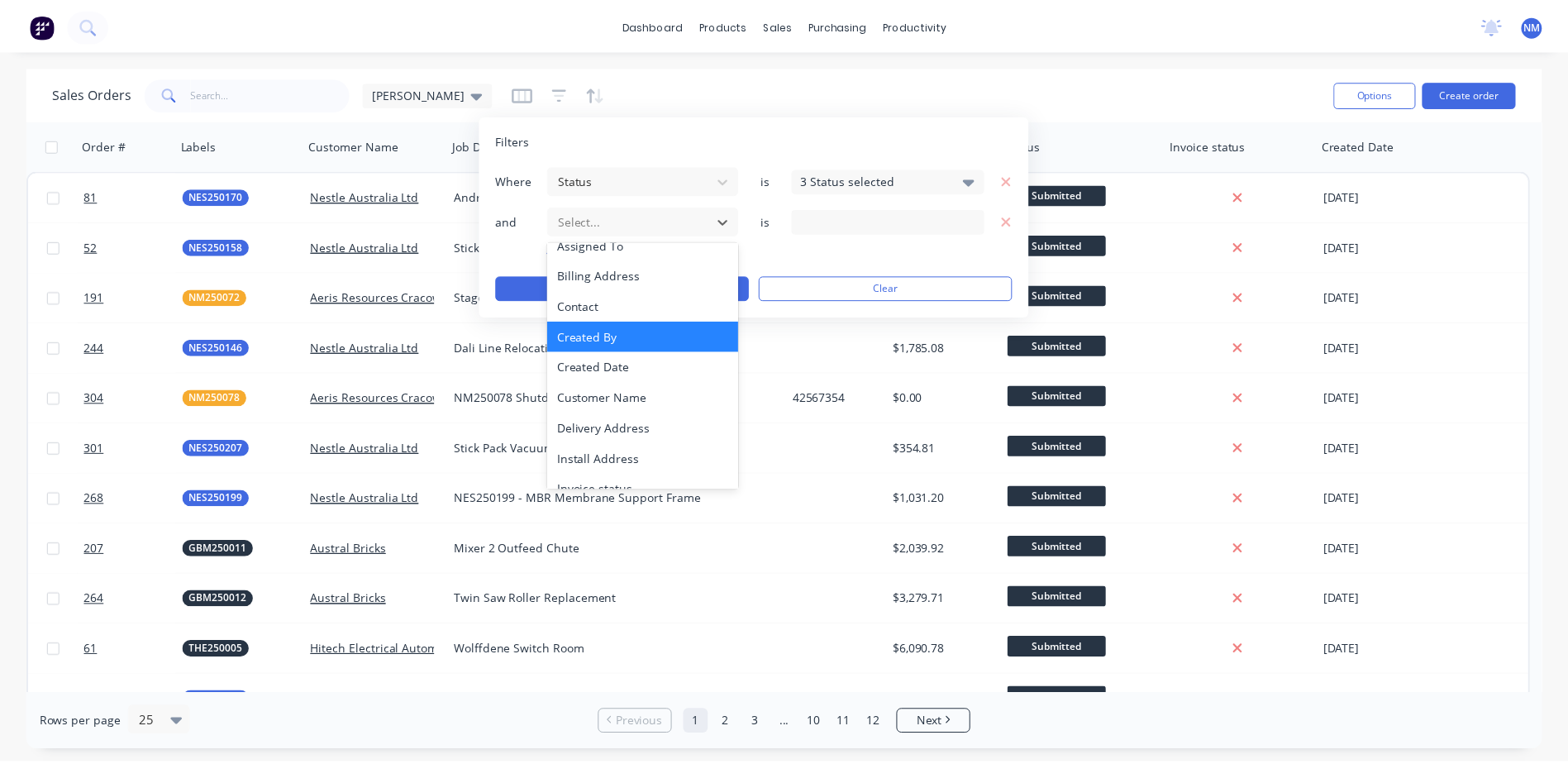
scroll to position [82, 0]
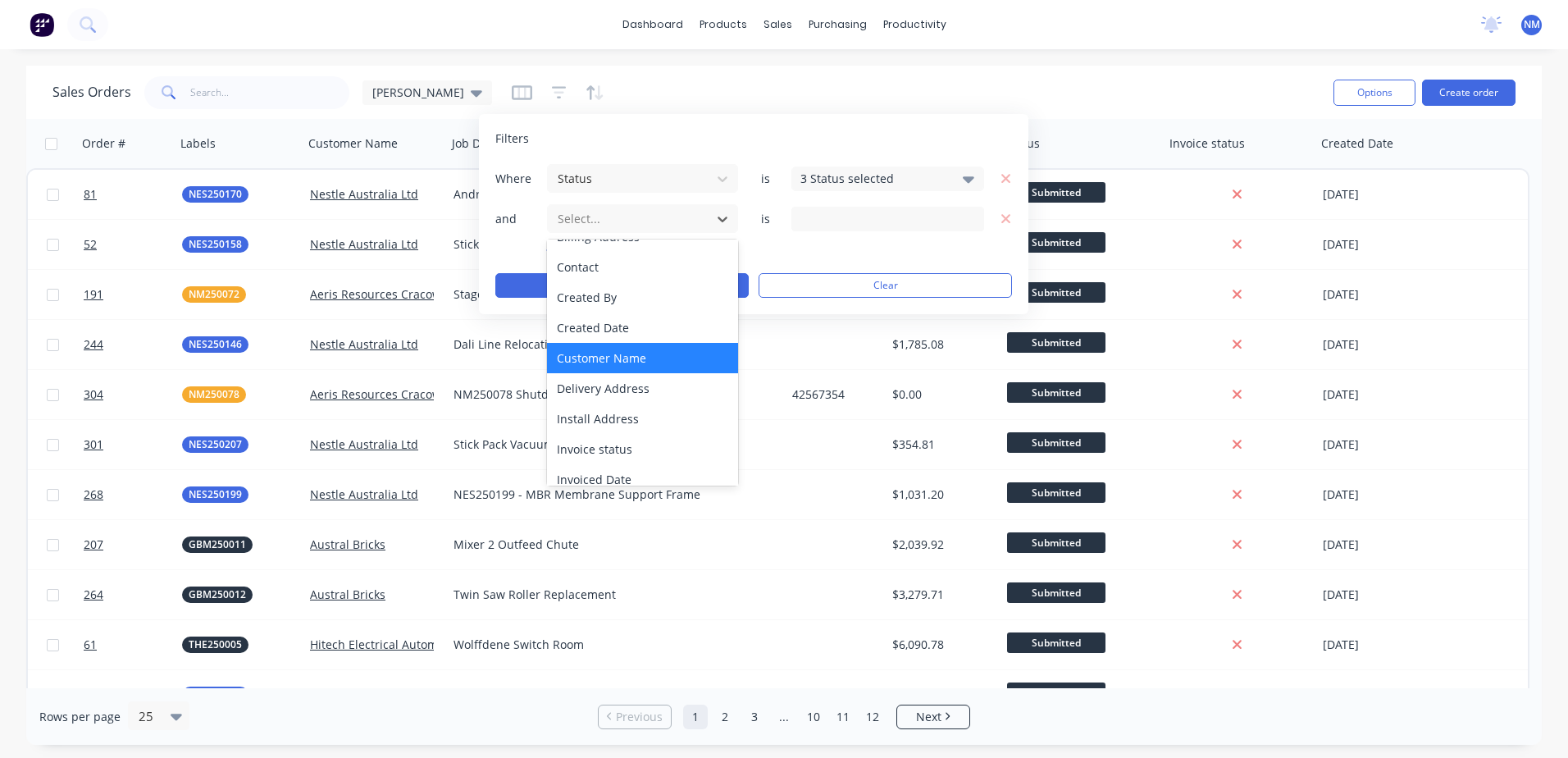
click at [632, 348] on div "Customer Name" at bounding box center [643, 357] width 191 height 30
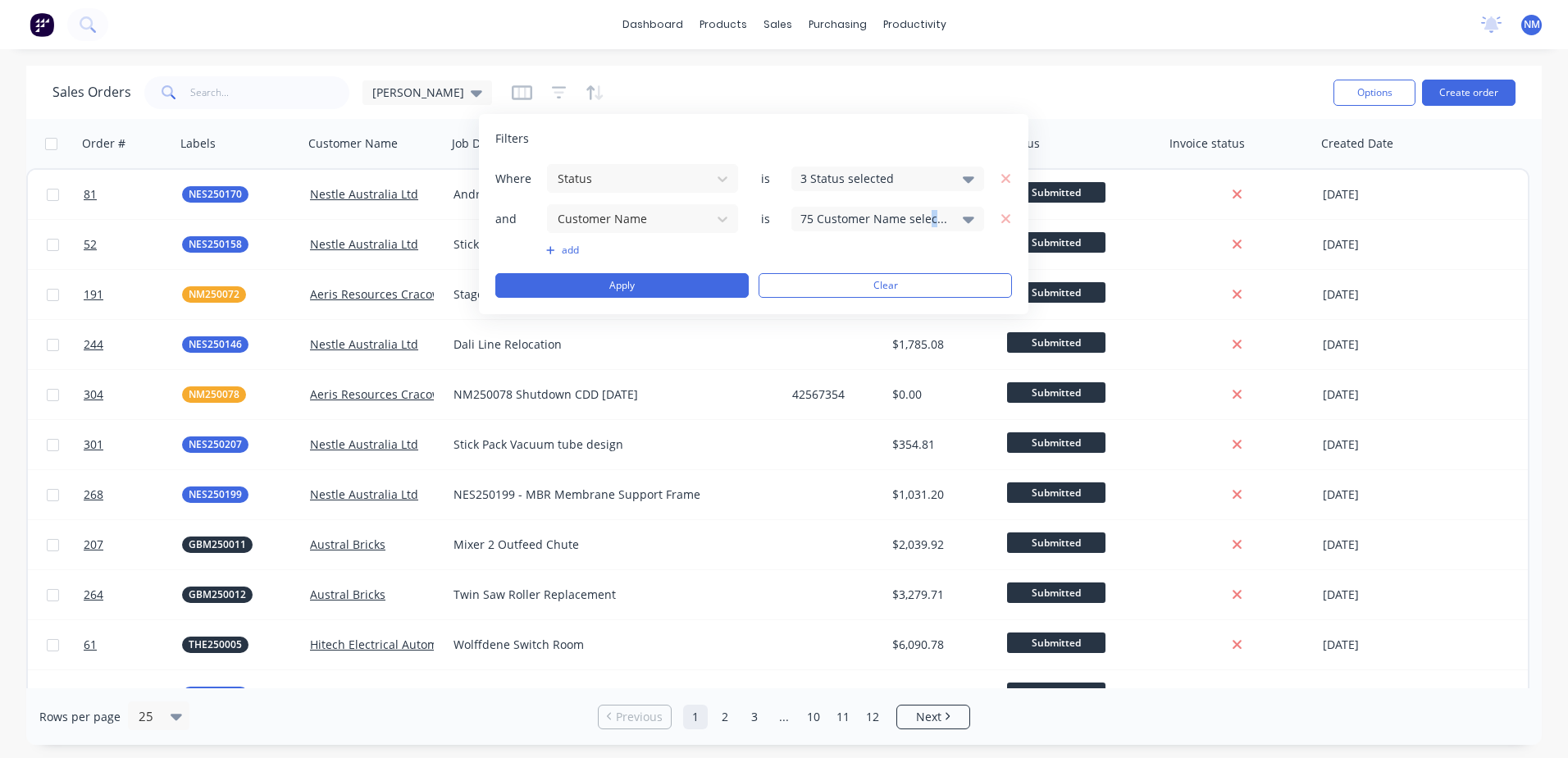
click at [932, 220] on div "75 Customer Name selected" at bounding box center [874, 219] width 149 height 17
click at [1003, 219] on icon "button" at bounding box center [1005, 219] width 11 height 15
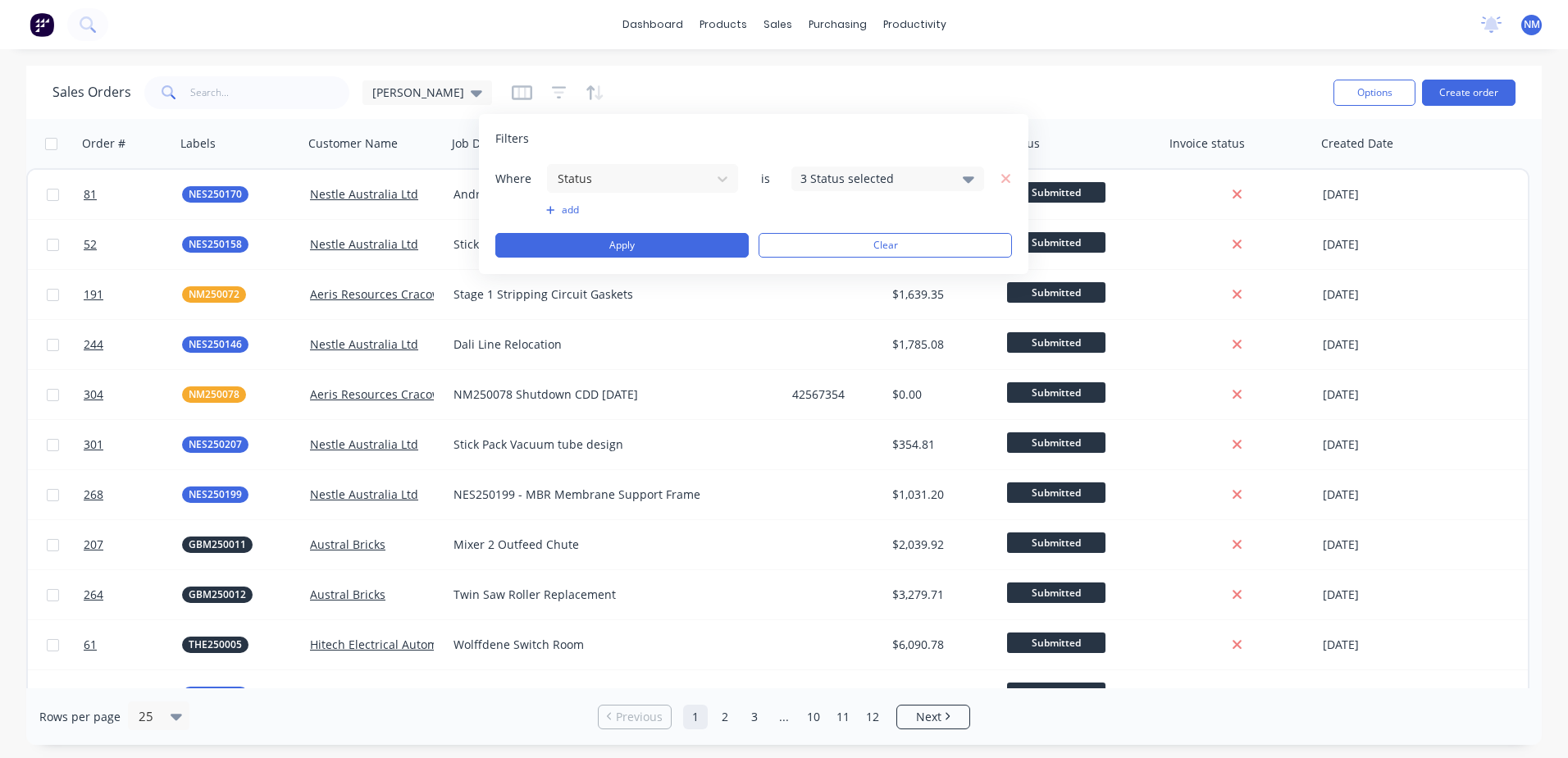
click at [565, 208] on button "add" at bounding box center [643, 209] width 193 height 13
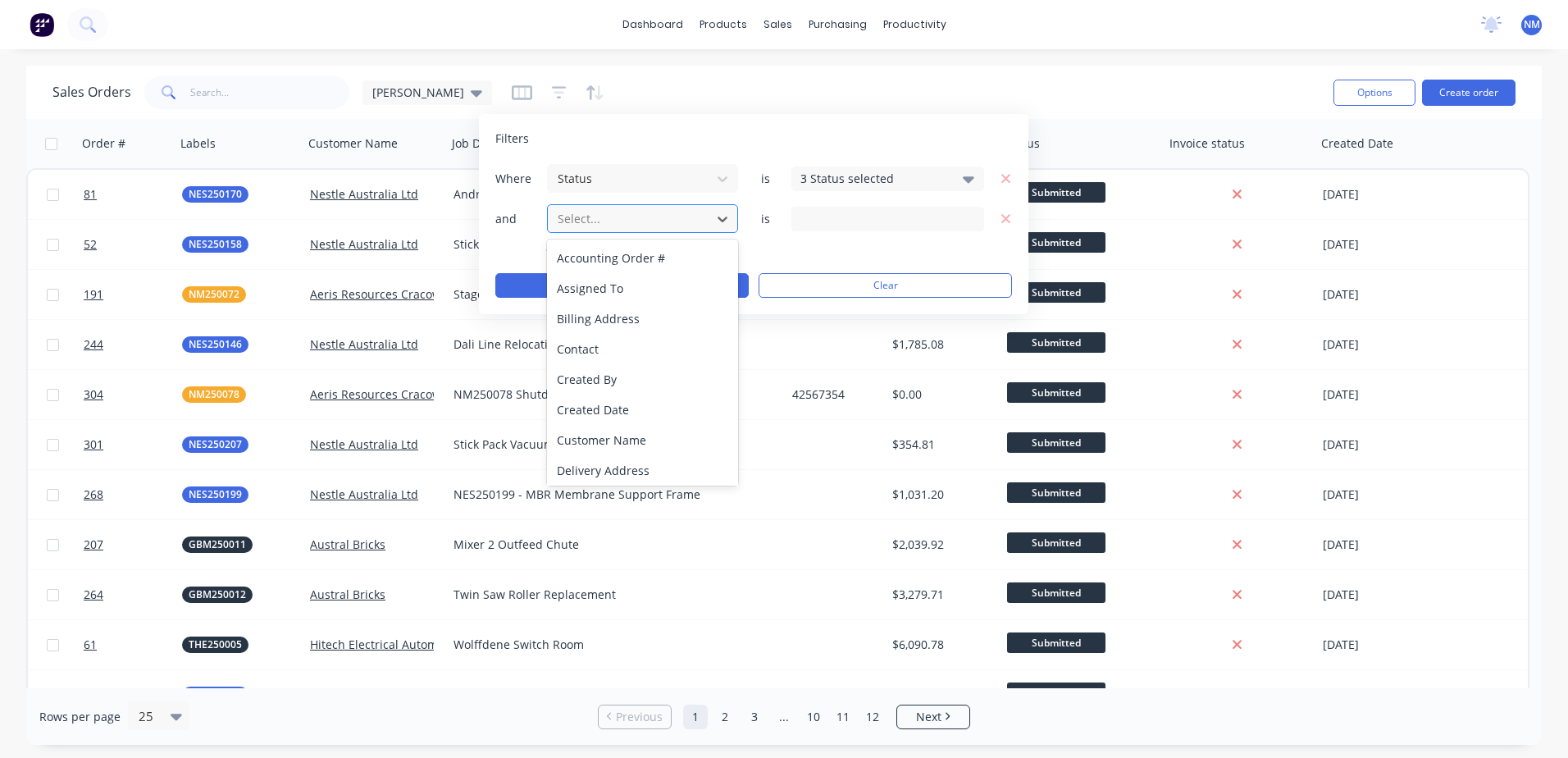
click at [634, 224] on div at bounding box center [629, 219] width 147 height 21
click at [606, 351] on div "Contact" at bounding box center [643, 348] width 191 height 30
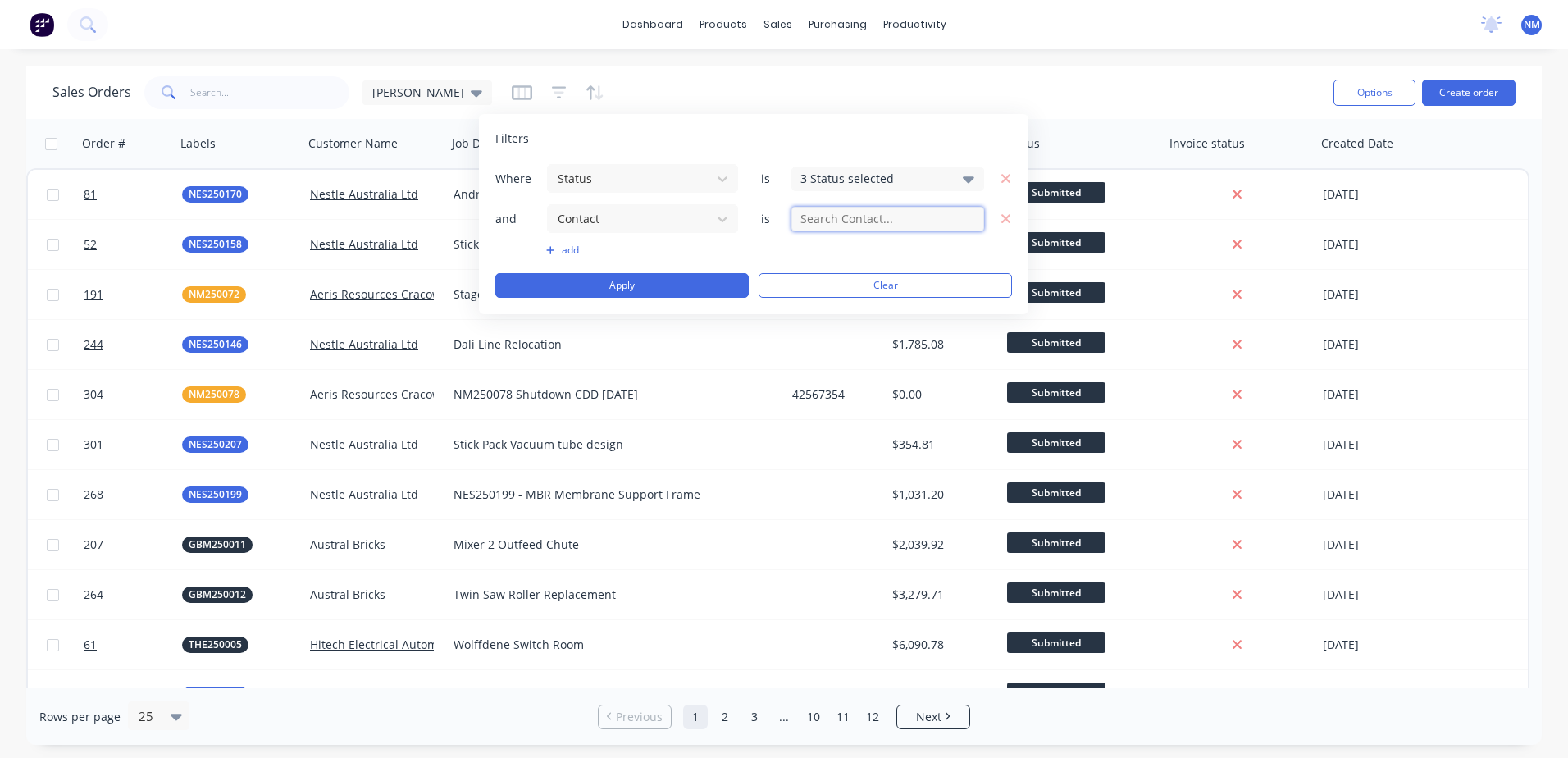
click at [973, 221] on input "text" at bounding box center [888, 219] width 193 height 25
click at [976, 218] on input "text" at bounding box center [888, 219] width 193 height 25
click at [831, 231] on div "and Contact is" at bounding box center [753, 218] width 517 height 30
click at [1001, 217] on icon "button" at bounding box center [1005, 219] width 11 height 15
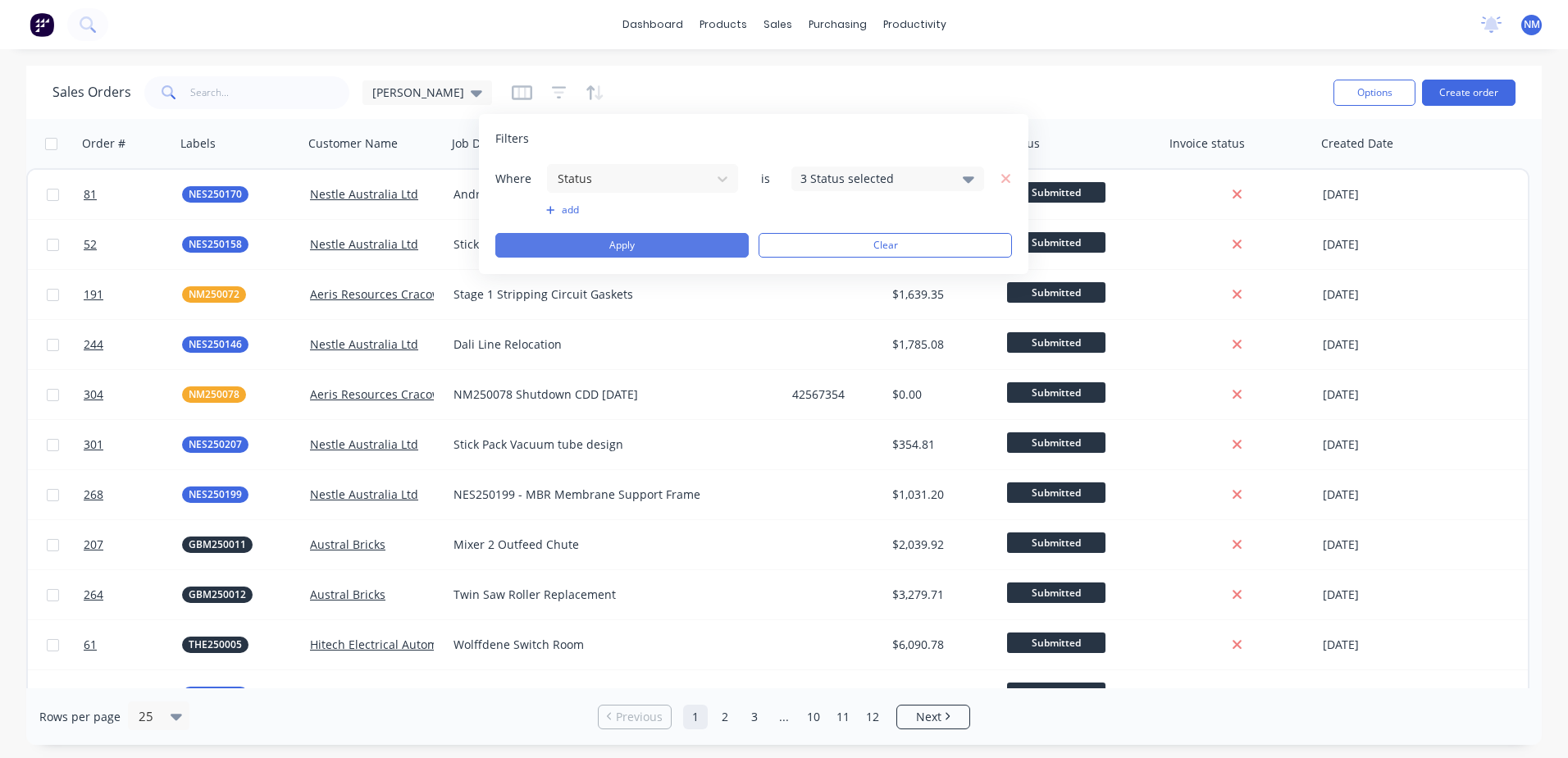
click at [632, 237] on button "Apply" at bounding box center [622, 245] width 254 height 25
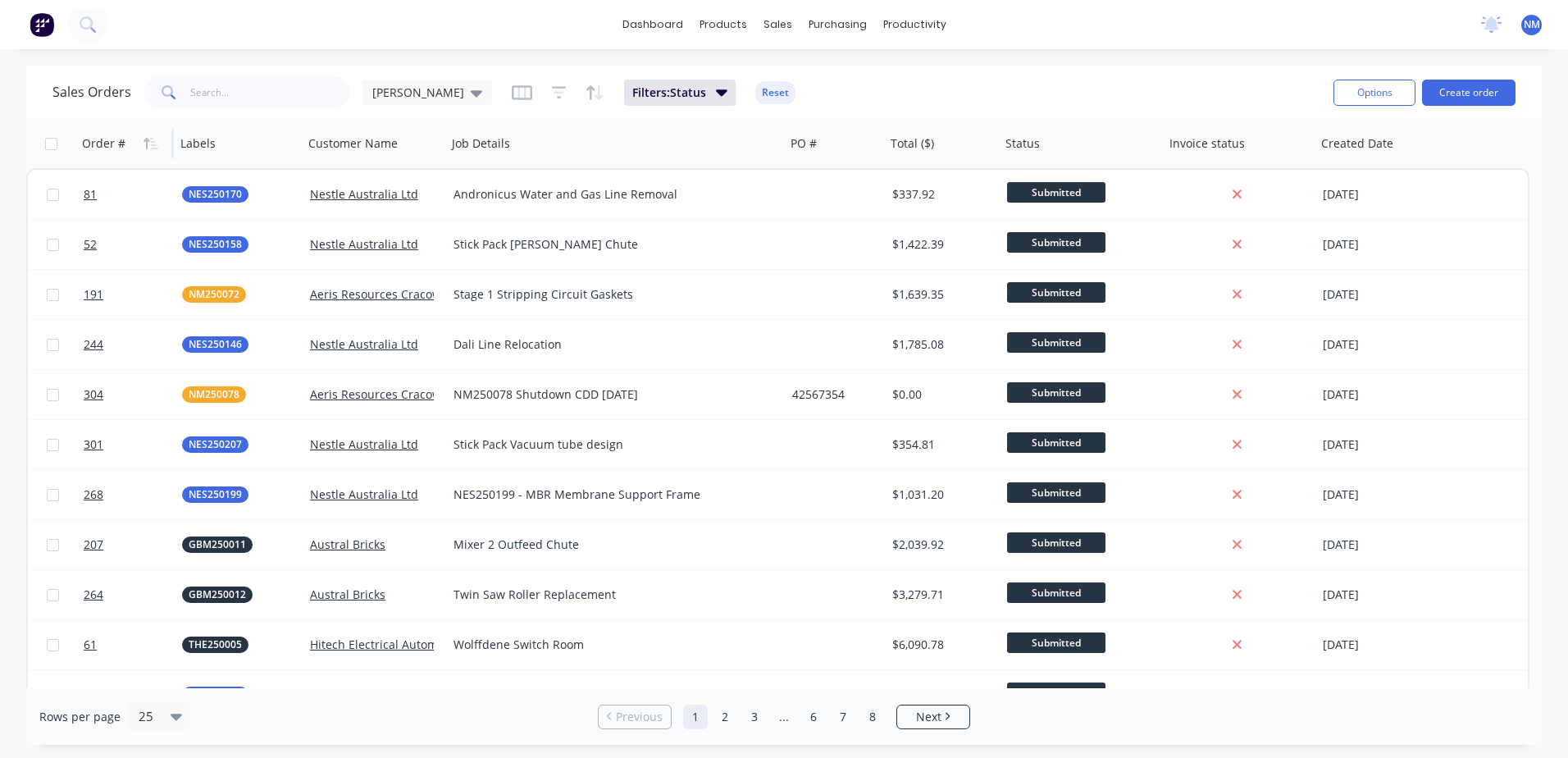
click at [124, 146] on div "Order #" at bounding box center [103, 143] width 44 height 16
click at [125, 142] on div "Order #" at bounding box center [122, 144] width 81 height 33
click at [150, 144] on icon "button" at bounding box center [151, 143] width 15 height 13
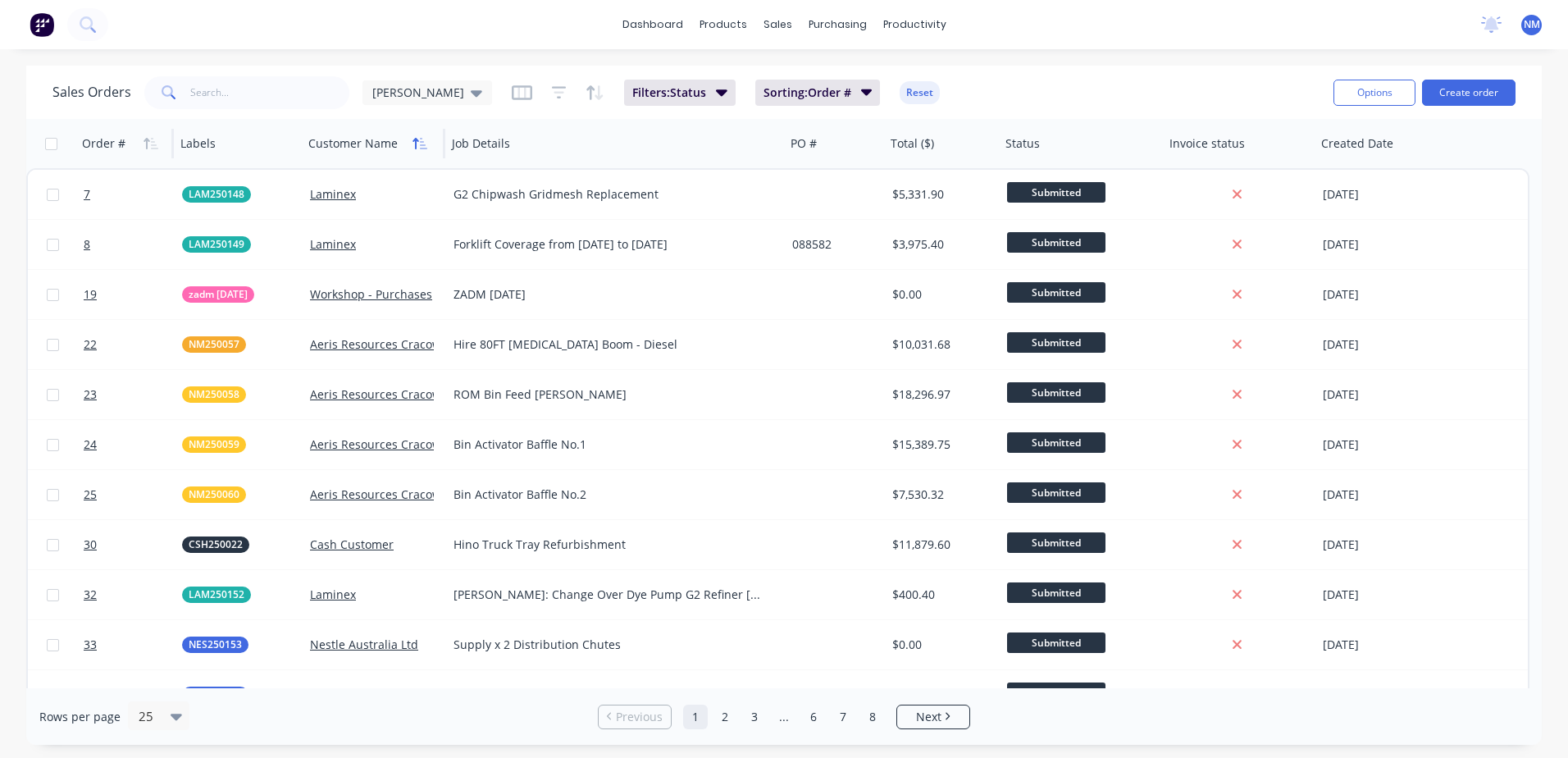
click at [417, 148] on icon "button" at bounding box center [419, 143] width 15 height 13
click at [419, 143] on icon "button" at bounding box center [419, 143] width 15 height 13
click at [940, 93] on icon "button" at bounding box center [945, 93] width 11 height 7
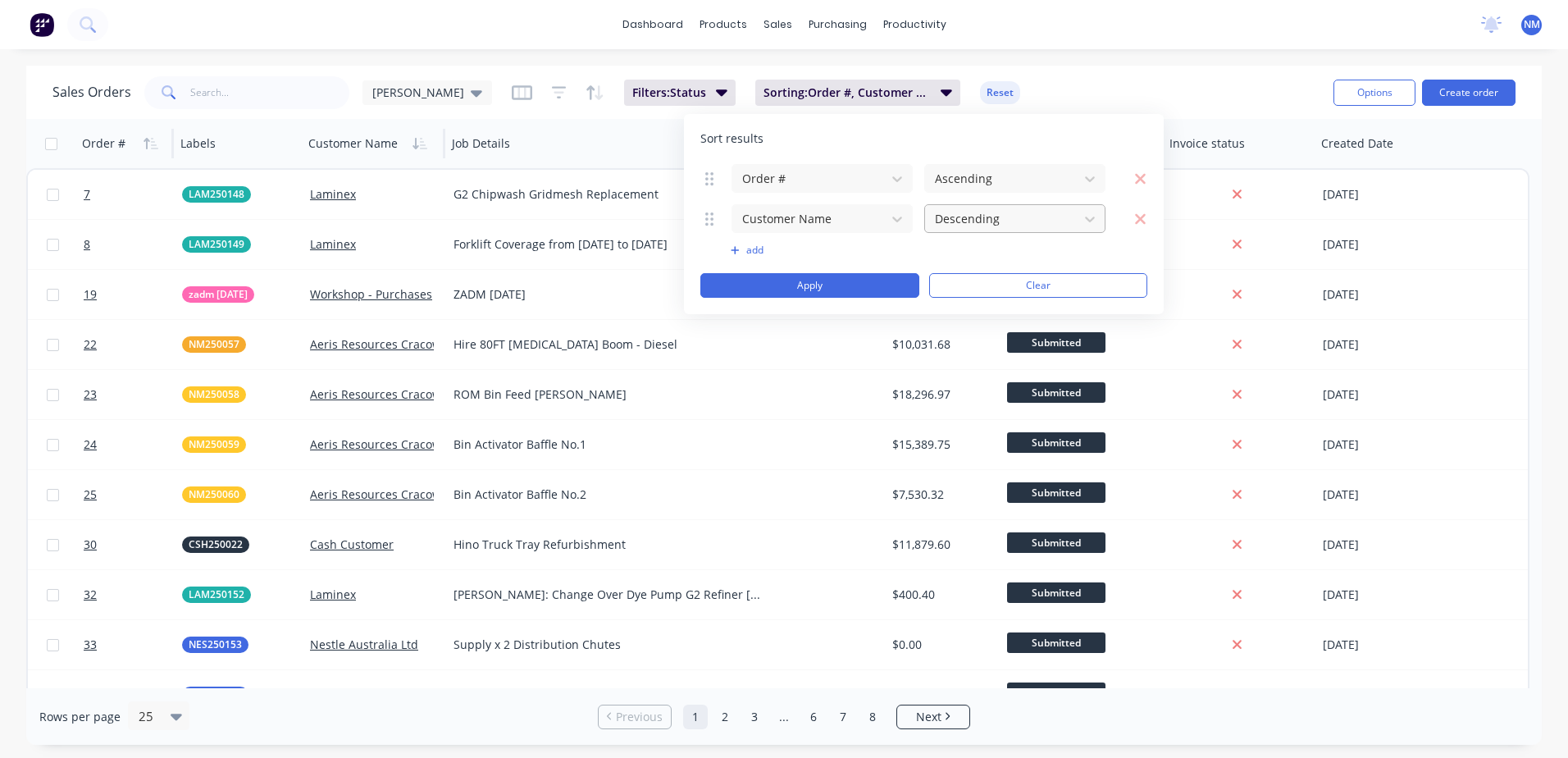
click at [990, 215] on div at bounding box center [1001, 219] width 137 height 21
click at [983, 259] on div "Ascending" at bounding box center [1014, 257] width 181 height 30
click at [1147, 181] on div "Order # Ascending" at bounding box center [923, 178] width 446 height 30
click at [1141, 178] on icon "button" at bounding box center [1140, 178] width 10 height 10
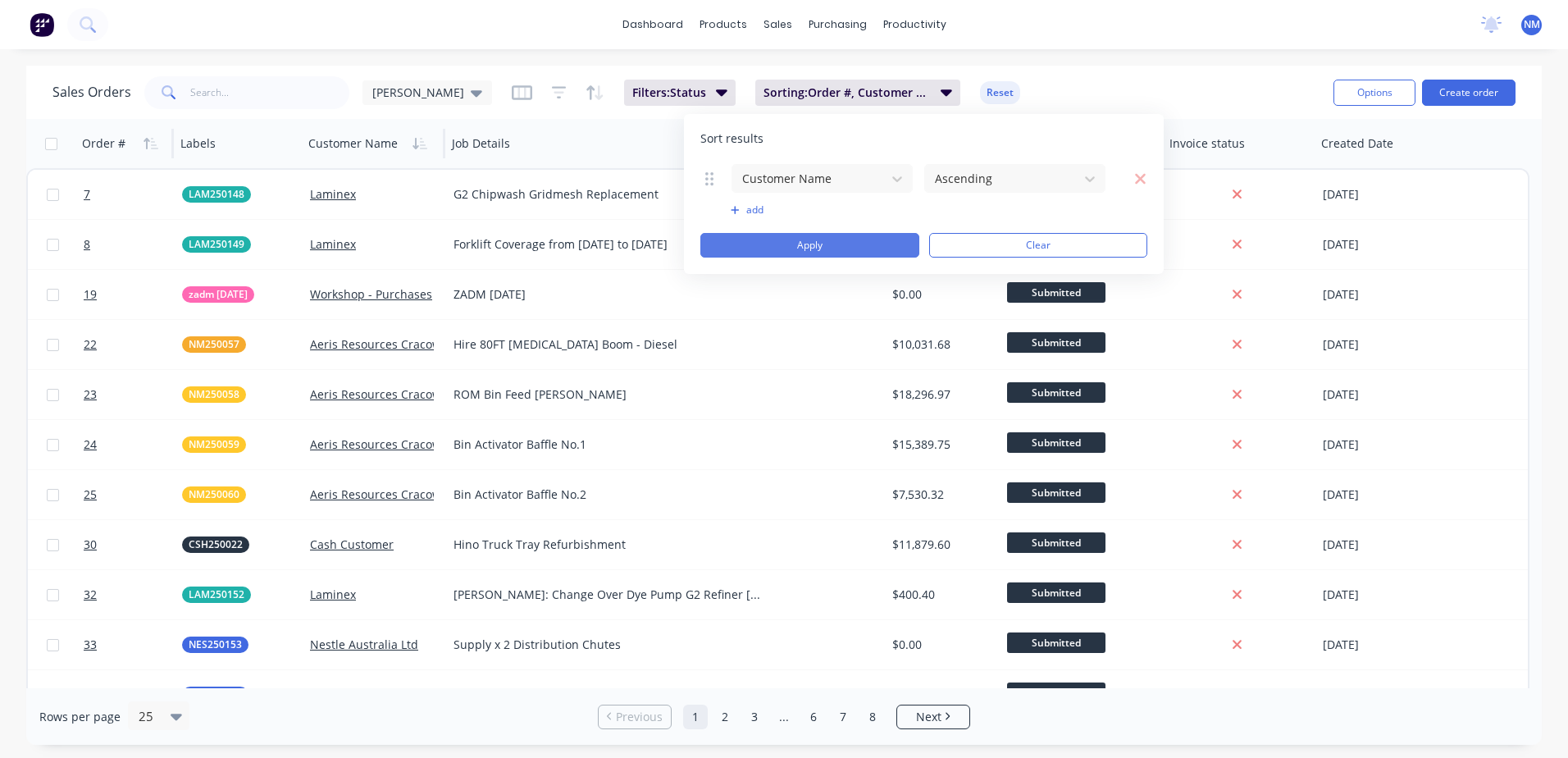
click at [824, 240] on button "Apply" at bounding box center [809, 245] width 219 height 25
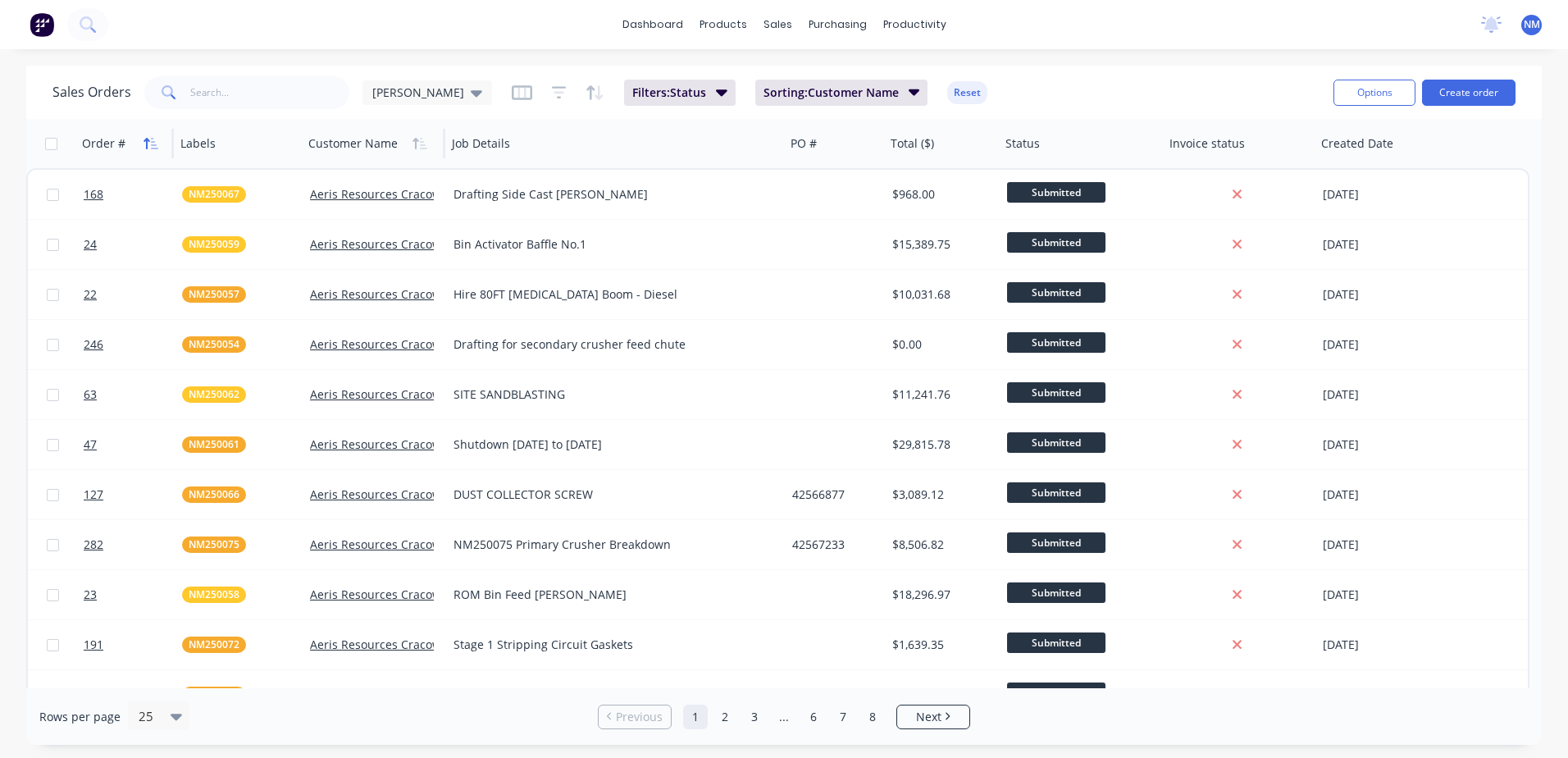
click at [157, 146] on icon "button" at bounding box center [151, 143] width 15 height 13
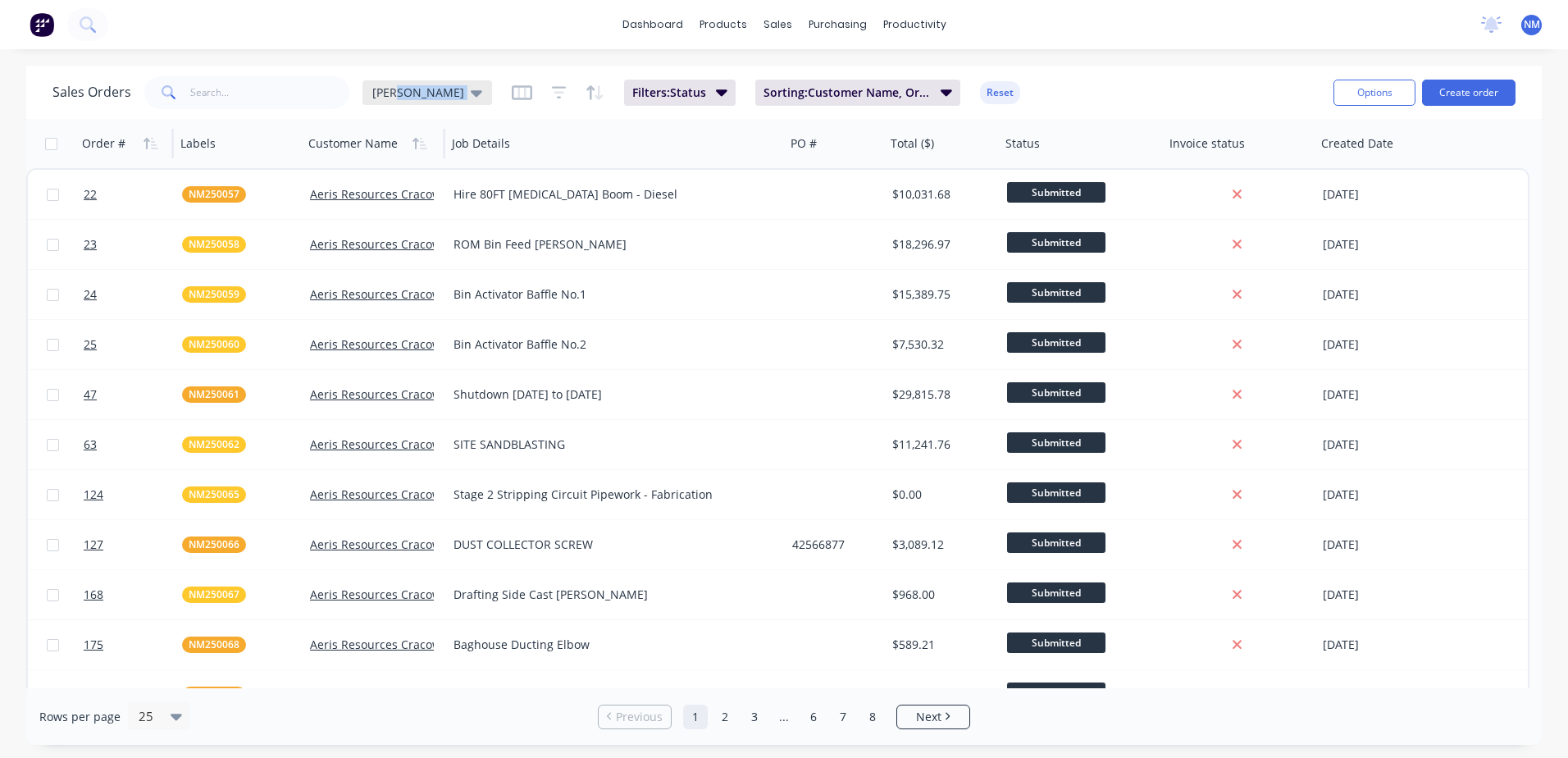
click at [470, 89] on icon at bounding box center [476, 92] width 11 height 18
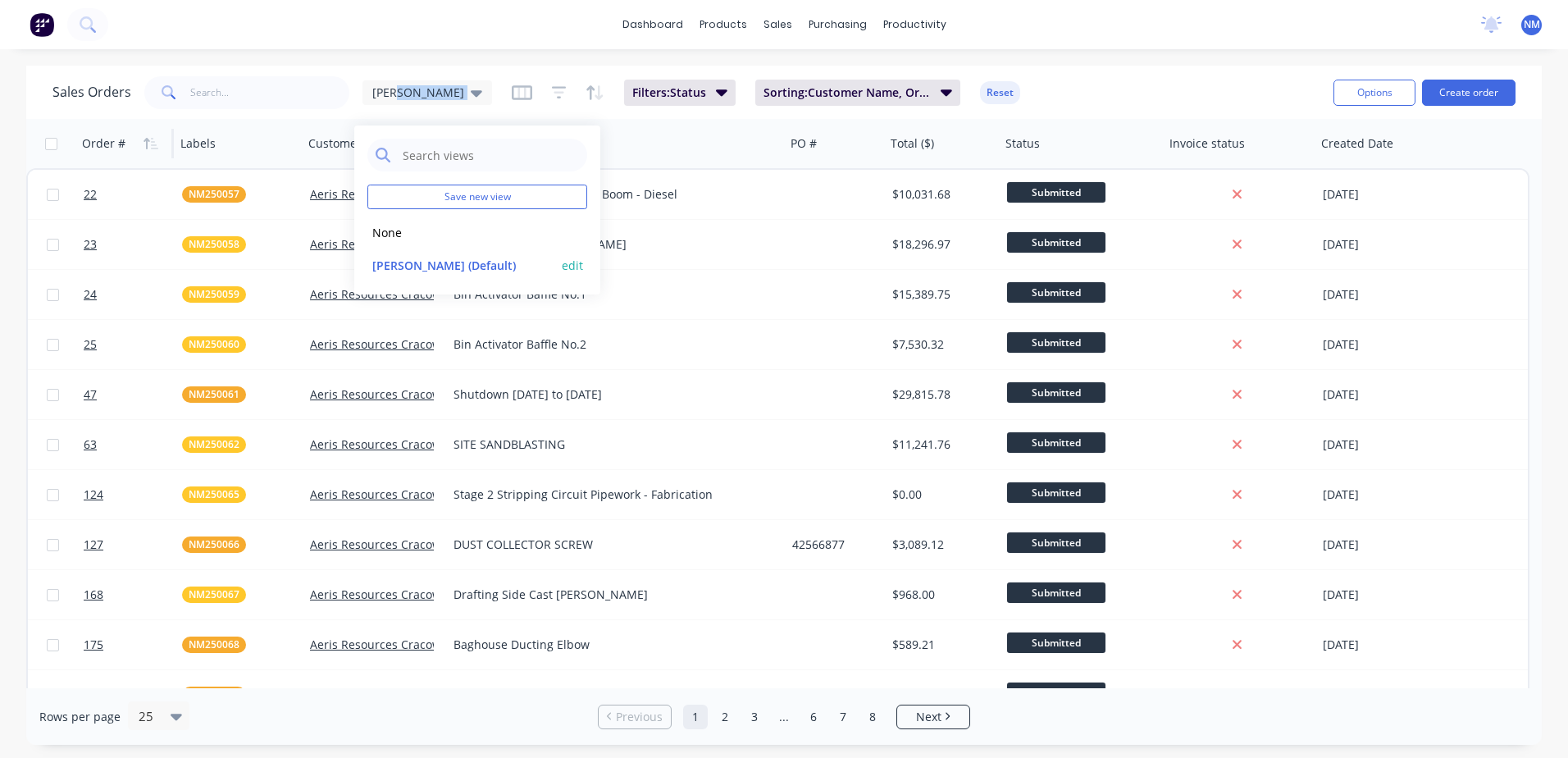
click at [571, 268] on button "edit" at bounding box center [572, 265] width 22 height 17
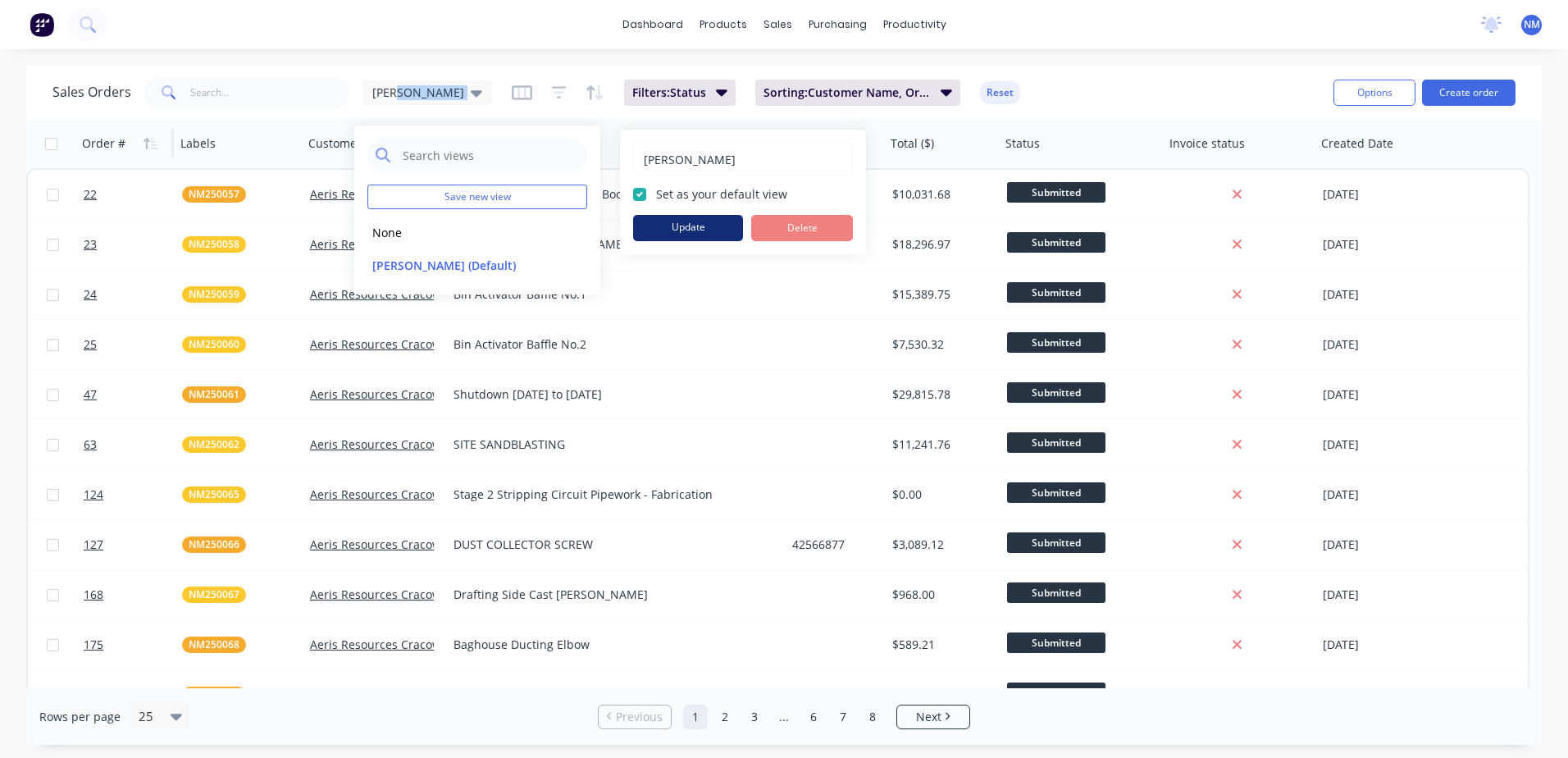
click at [664, 219] on button "Update" at bounding box center [688, 228] width 110 height 27
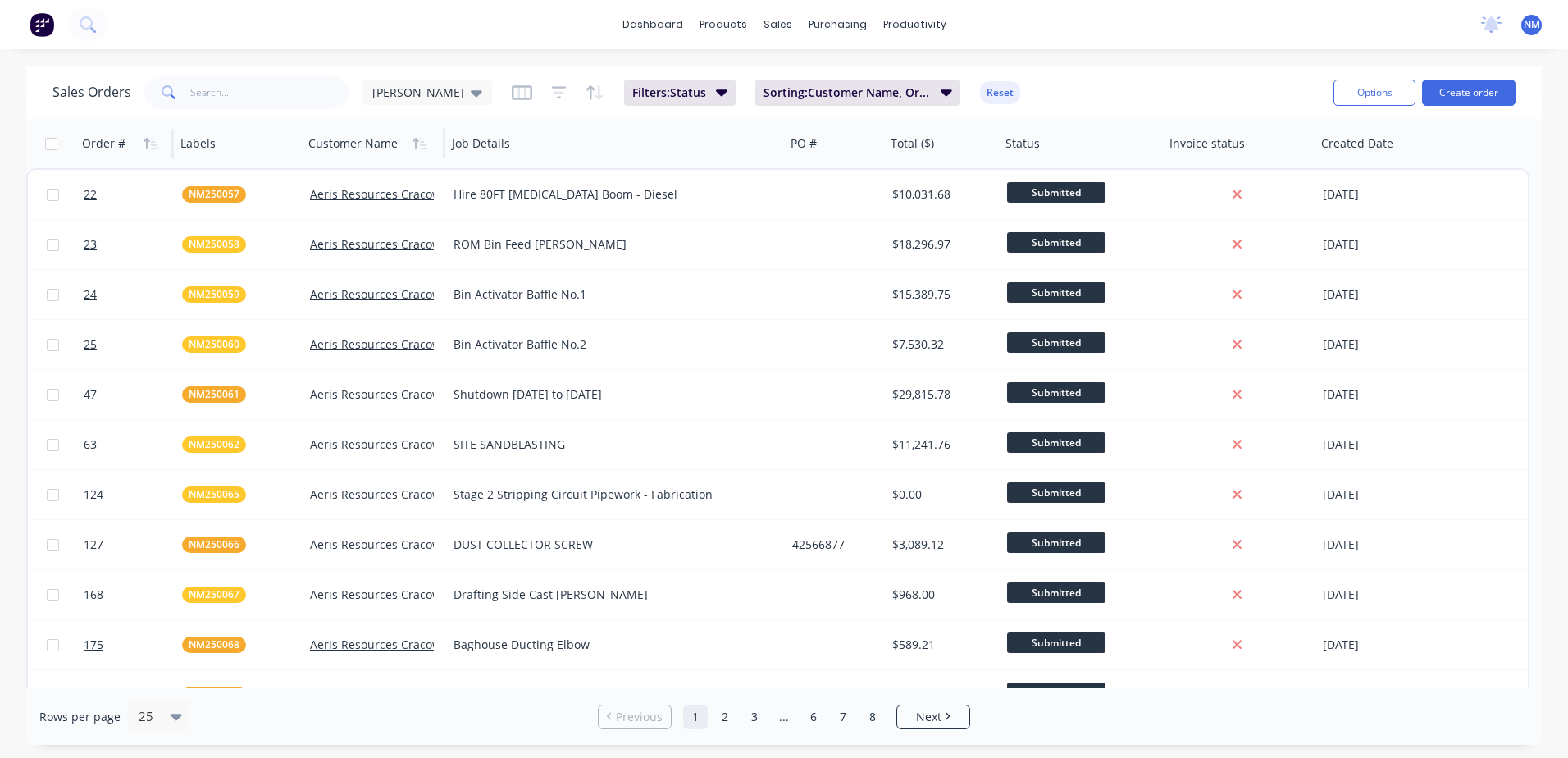
click at [1098, 73] on div "Sales Orders [PERSON_NAME]: Status Sorting: Customer Name, Order # Reset" at bounding box center [686, 92] width 1268 height 40
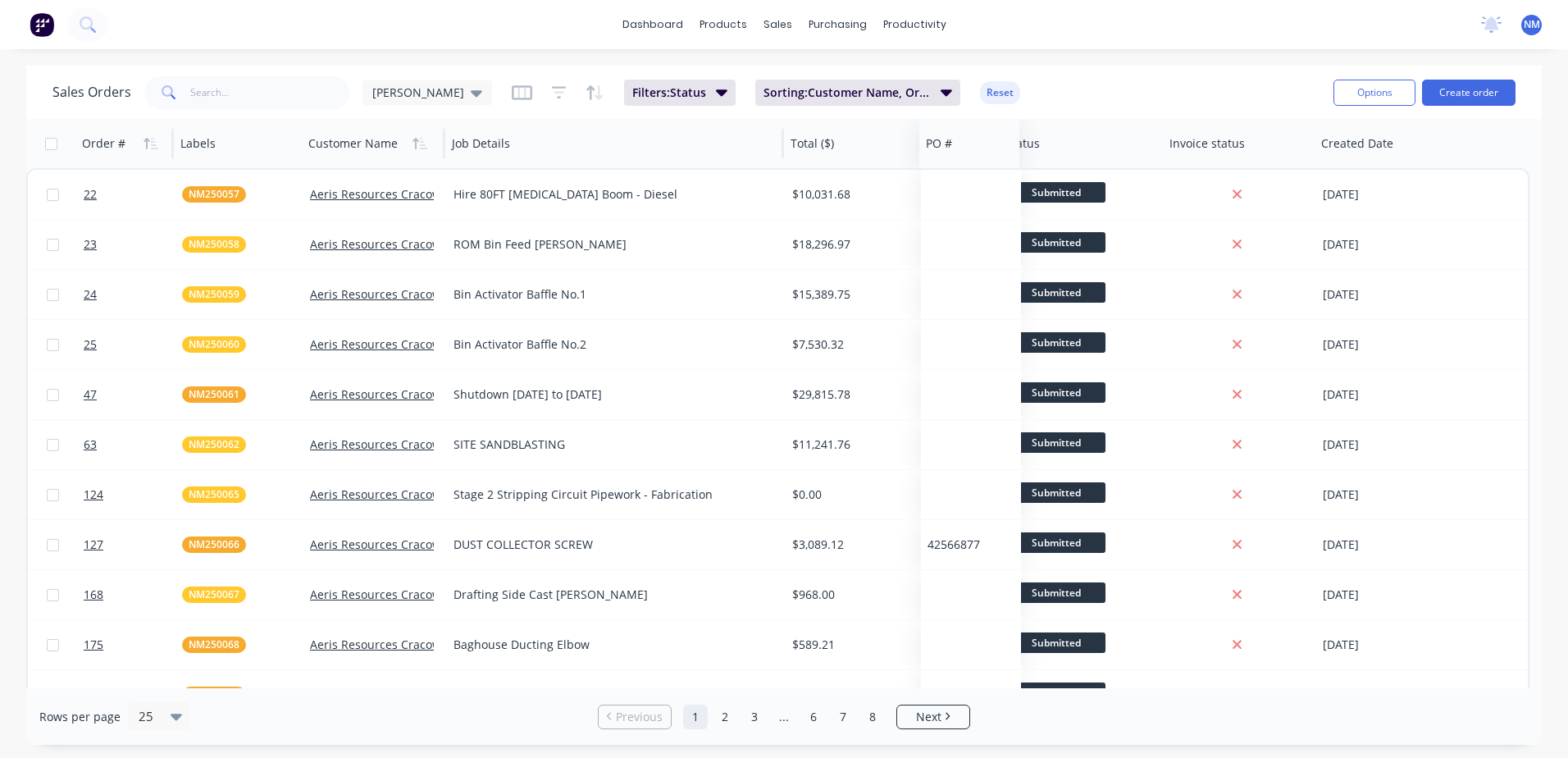
drag, startPoint x: 806, startPoint y: 147, endPoint x: 768, endPoint y: 152, distance: 38.3
drag, startPoint x: 444, startPoint y: 147, endPoint x: 493, endPoint y: 151, distance: 49.2
click at [493, 151] on div "Order # Labels Customer Name Job Details Total ($) PO # Status Invoice status C…" at bounding box center [738, 143] width 1423 height 49
click at [1073, 82] on div "Sales Orders [PERSON_NAME]: Status Sorting: Customer Name, Order # Reset" at bounding box center [686, 92] width 1268 height 40
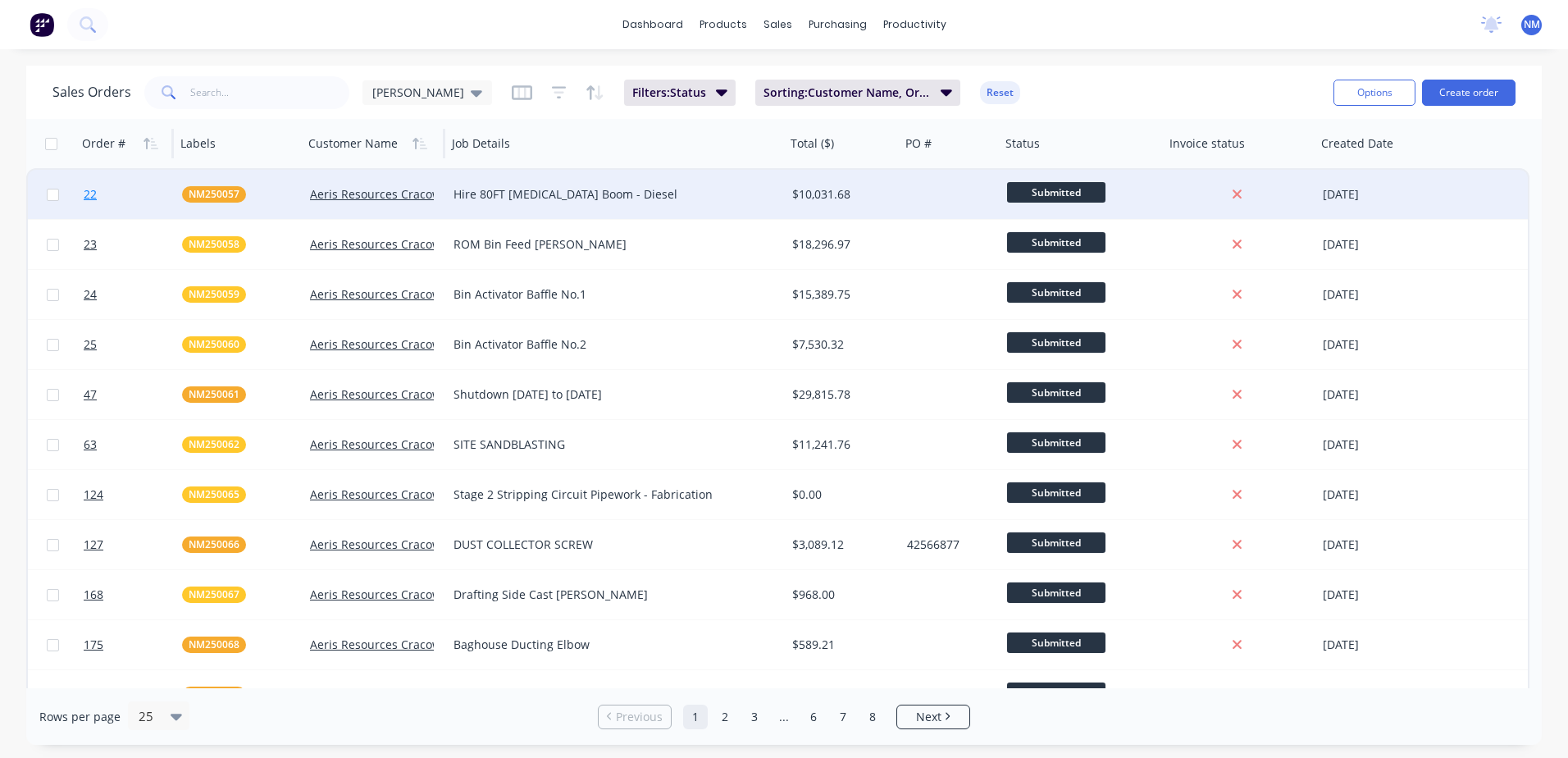
click at [101, 200] on link "22" at bounding box center [132, 194] width 98 height 49
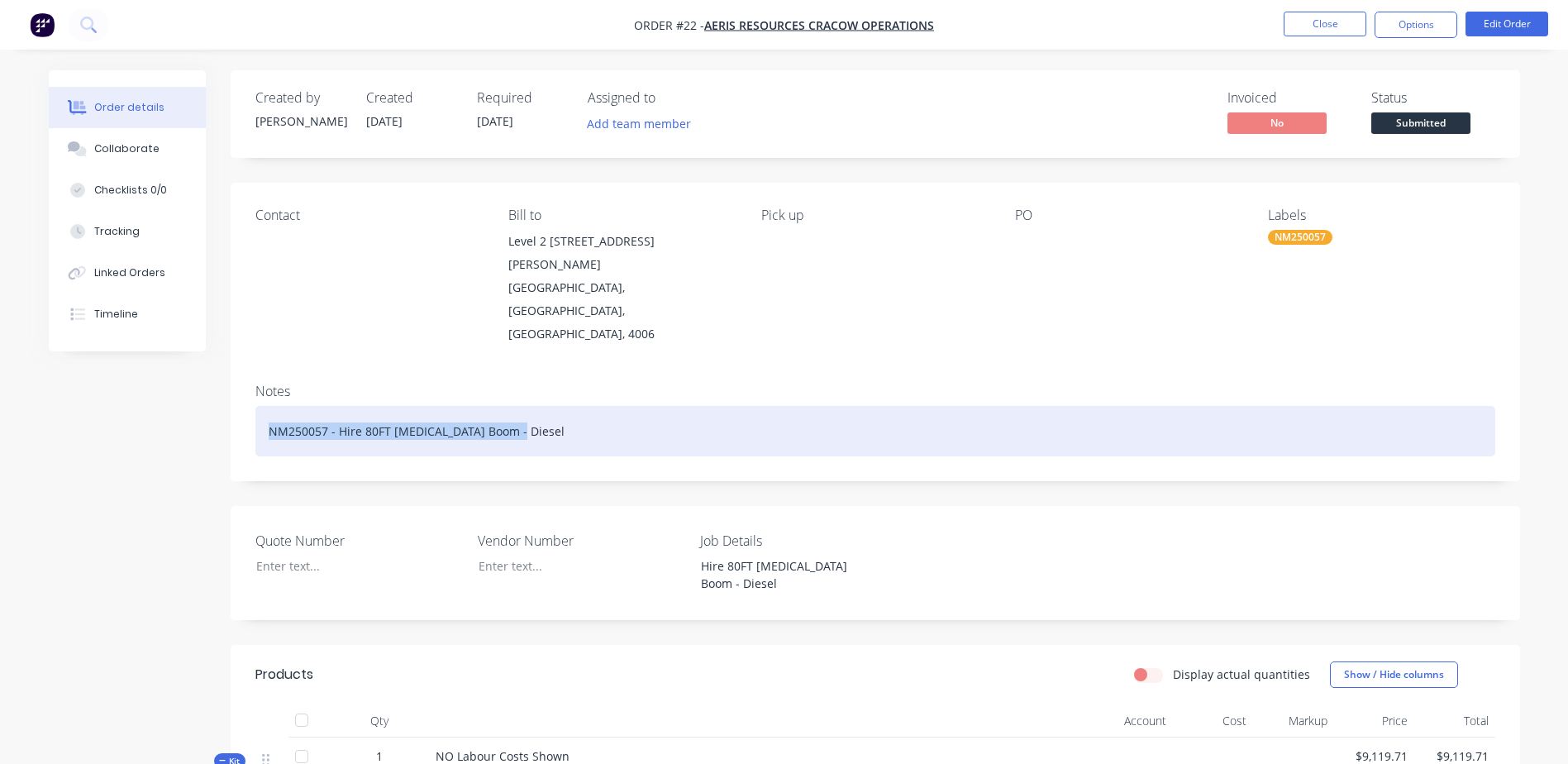
drag, startPoint x: 539, startPoint y: 389, endPoint x: 247, endPoint y: 386, distance: 292.0
click at [247, 386] on div "Notes NM250057 - Hire 80FT [MEDICAL_DATA] Boom - Diesel" at bounding box center [875, 426] width 1290 height 111
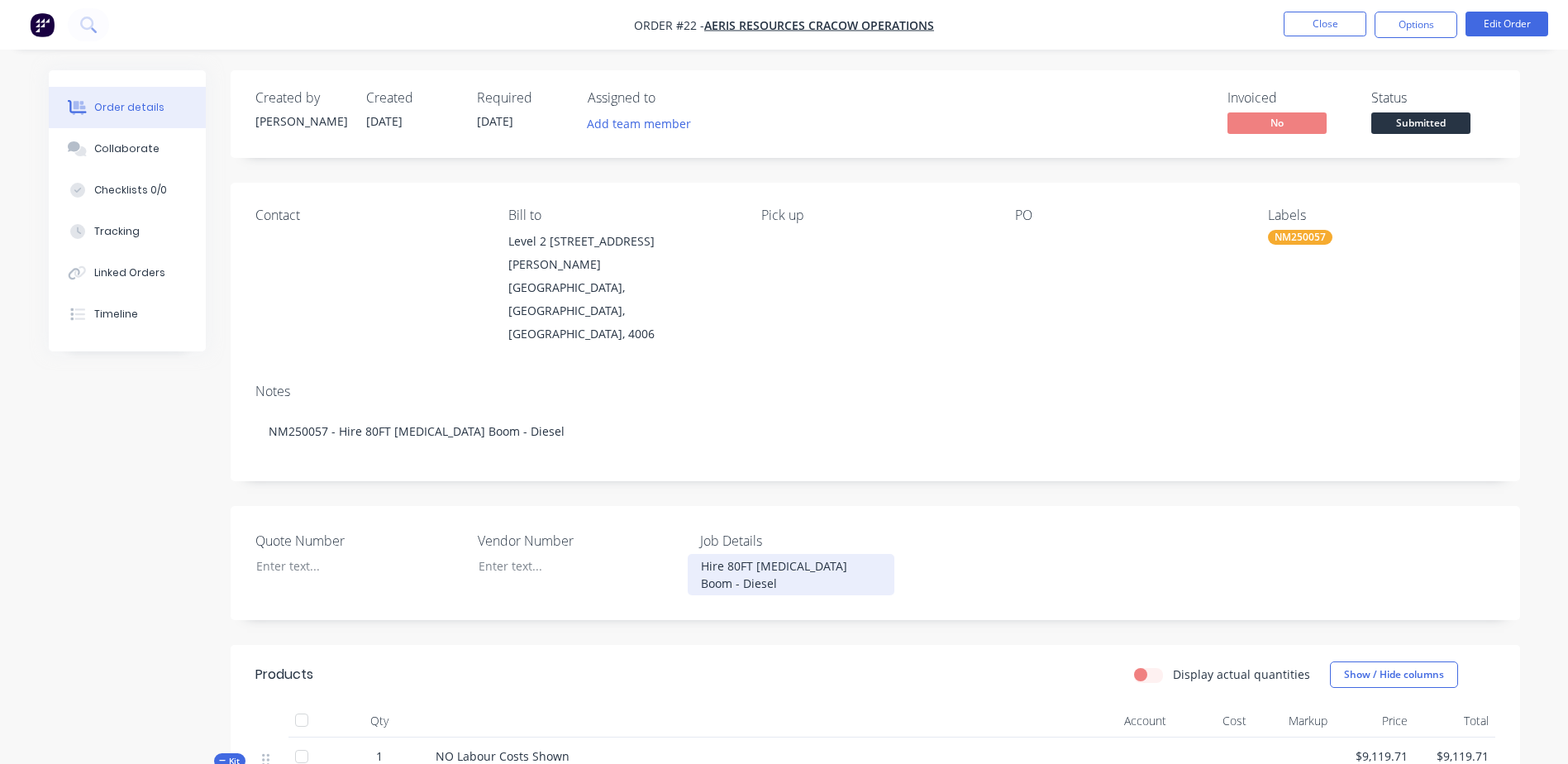
click at [706, 554] on div "Hire 80FT [MEDICAL_DATA] Boom - Diesel" at bounding box center [791, 575] width 206 height 42
click at [701, 554] on div "Hire 80FT [MEDICAL_DATA] Boom - Diesel" at bounding box center [791, 575] width 206 height 42
click at [1539, 24] on button "Edit Order" at bounding box center [1506, 23] width 82 height 25
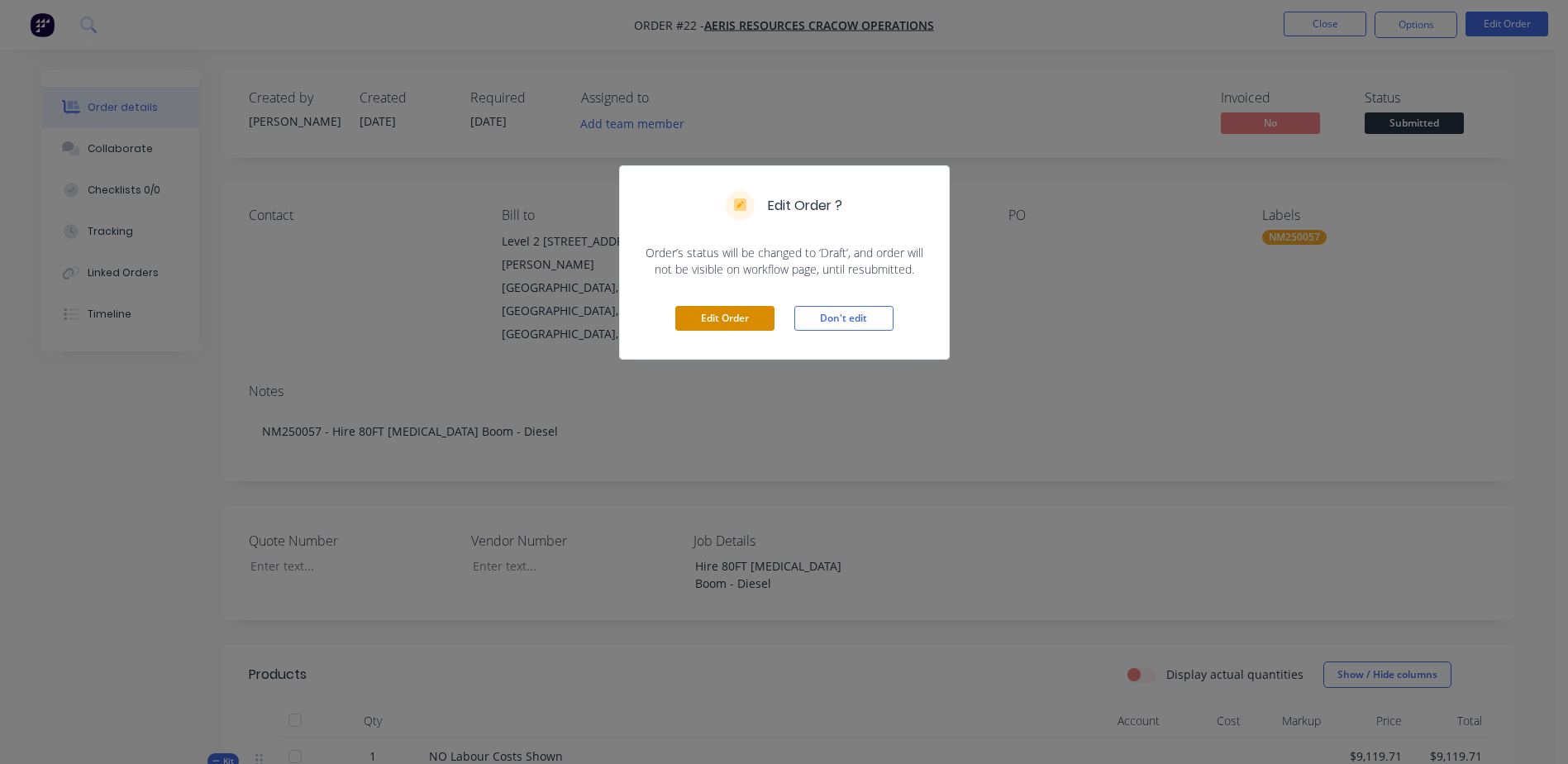
click at [708, 326] on button "Edit Order" at bounding box center [725, 318] width 99 height 25
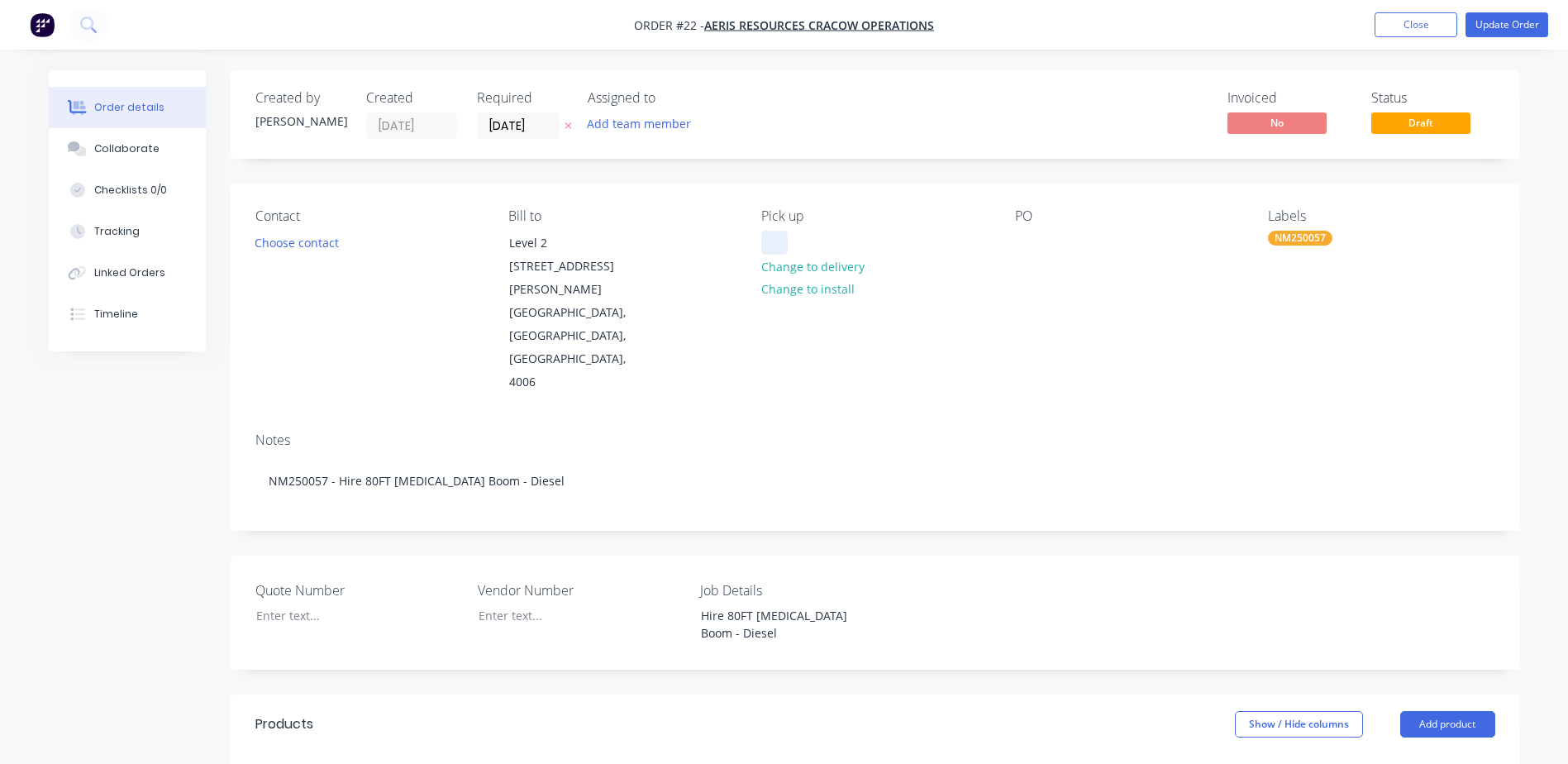
click at [781, 242] on div at bounding box center [774, 243] width 27 height 24
click at [817, 243] on div "NM25057" at bounding box center [801, 243] width 80 height 24
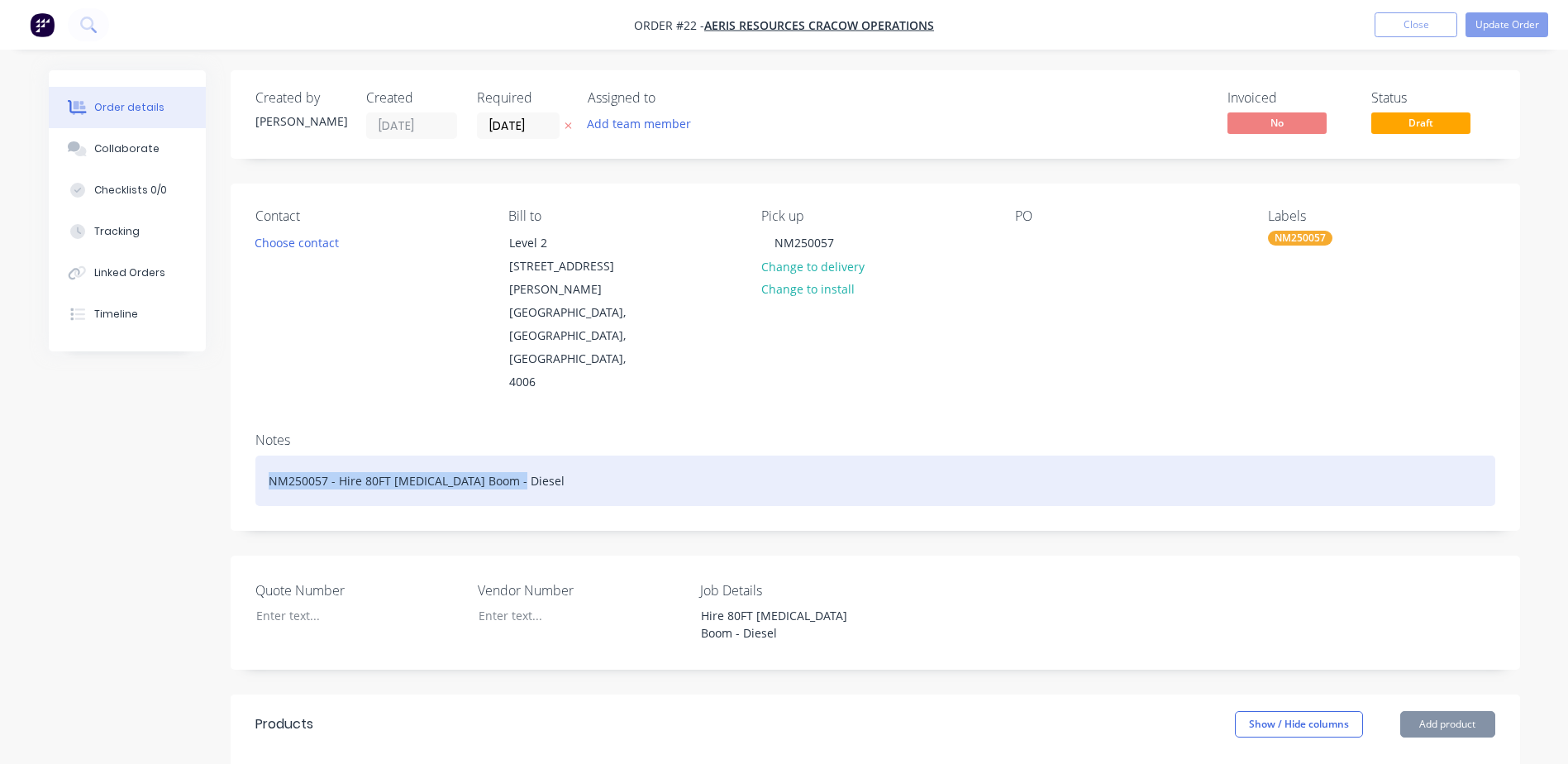
drag, startPoint x: 519, startPoint y: 440, endPoint x: 80, endPoint y: 419, distance: 439.5
click at [80, 419] on div "Created by [PERSON_NAME] Created [DATE] Required [DATE] Assigned to Add team me…" at bounding box center [784, 765] width 1472 height 1390
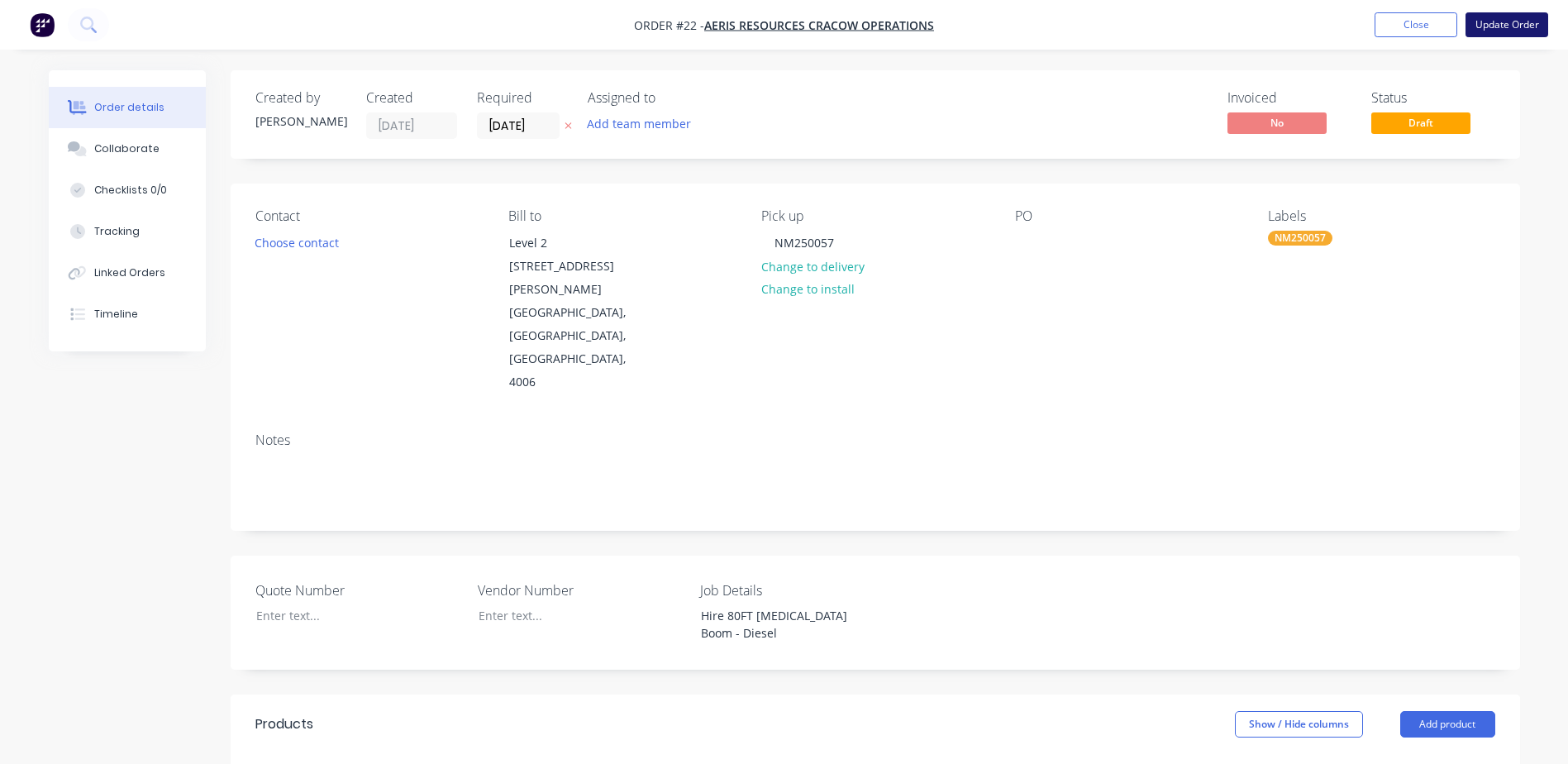
click at [1528, 25] on button "Update Order" at bounding box center [1506, 24] width 82 height 25
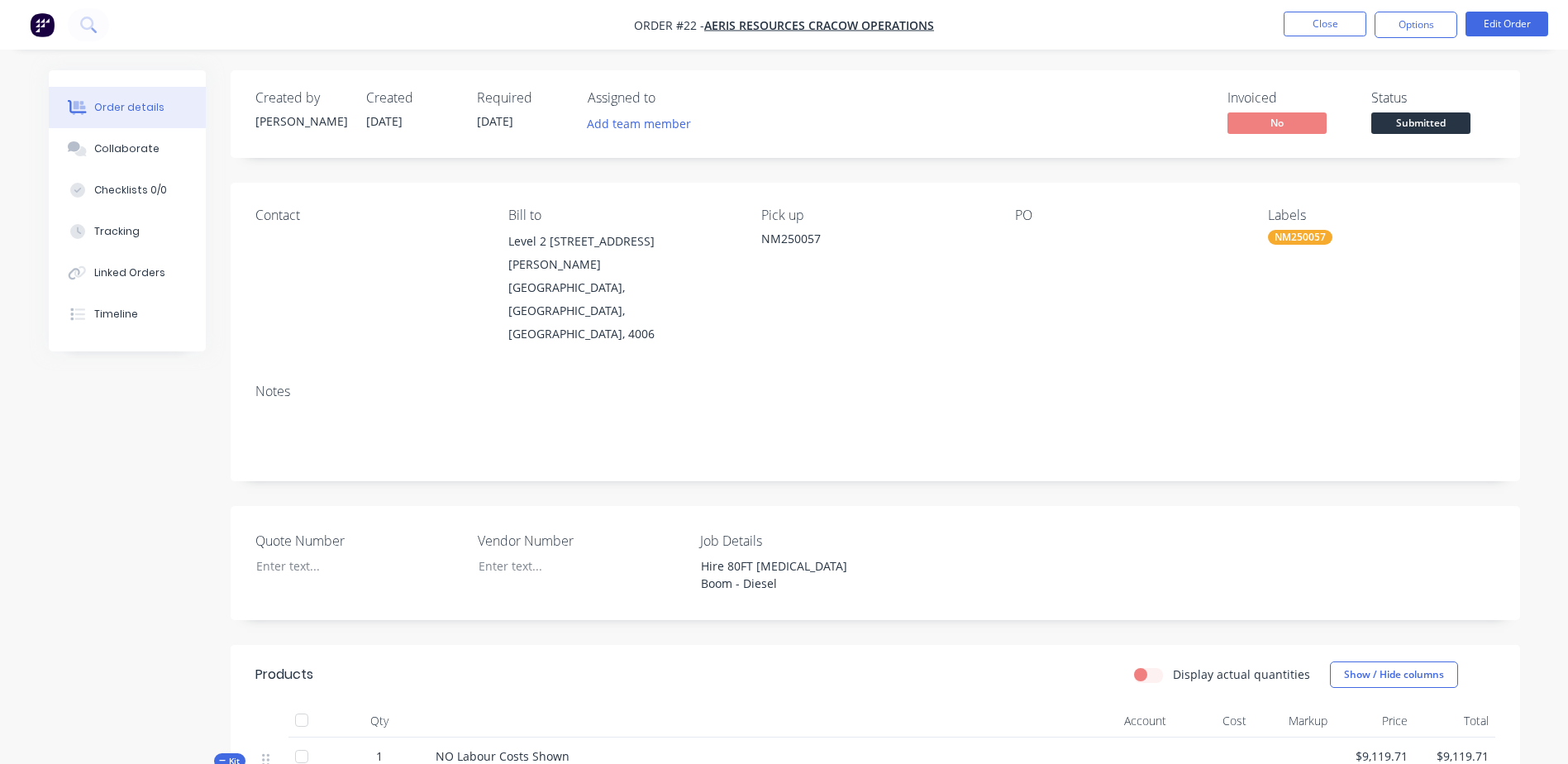
click at [762, 242] on div "NM250057" at bounding box center [874, 238] width 226 height 17
click at [767, 532] on div "Quote Number Vendor Number Job Details Hire 80FT [MEDICAL_DATA] Boom - Diesel" at bounding box center [875, 563] width 1290 height 114
click at [292, 554] on div at bounding box center [346, 566] width 206 height 24
click at [525, 554] on div at bounding box center [569, 566] width 206 height 24
click at [1318, 29] on button "Close" at bounding box center [1324, 23] width 82 height 25
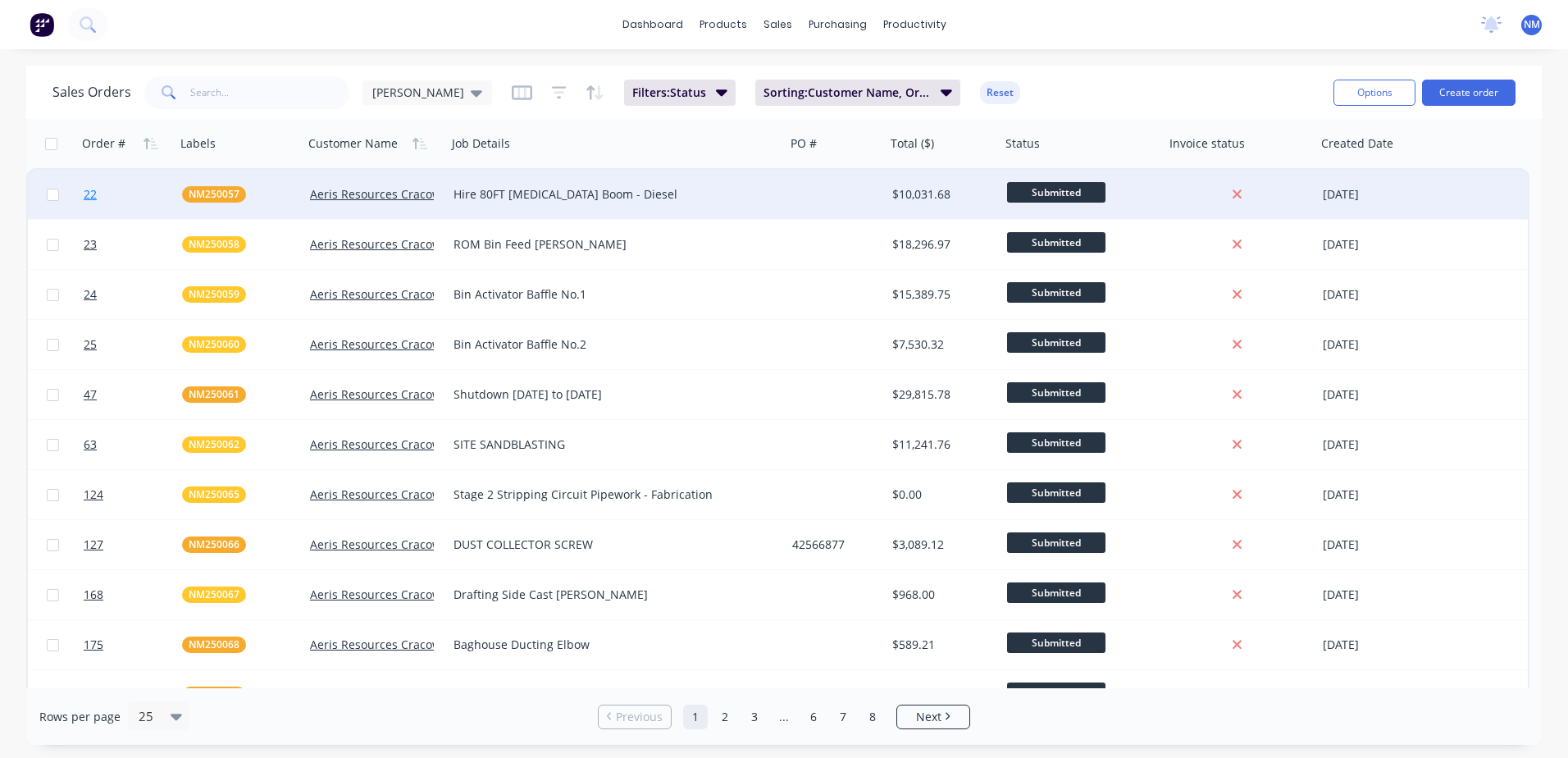
click at [106, 188] on link "22" at bounding box center [132, 194] width 98 height 49
